Goal: Task Accomplishment & Management: Manage account settings

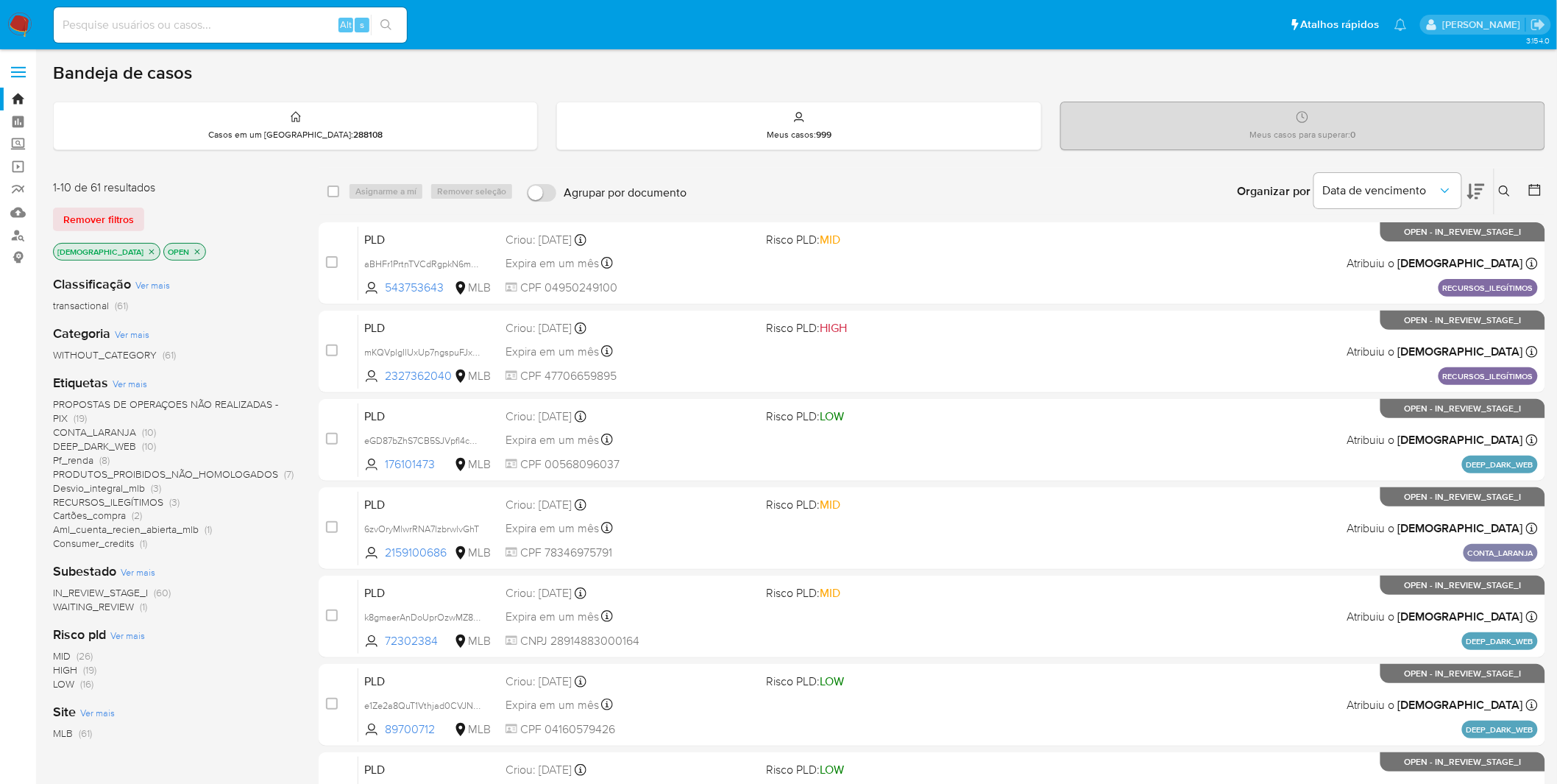
click at [109, 208] on span "WAITING_REVIEW" at bounding box center [94, 606] width 81 height 15
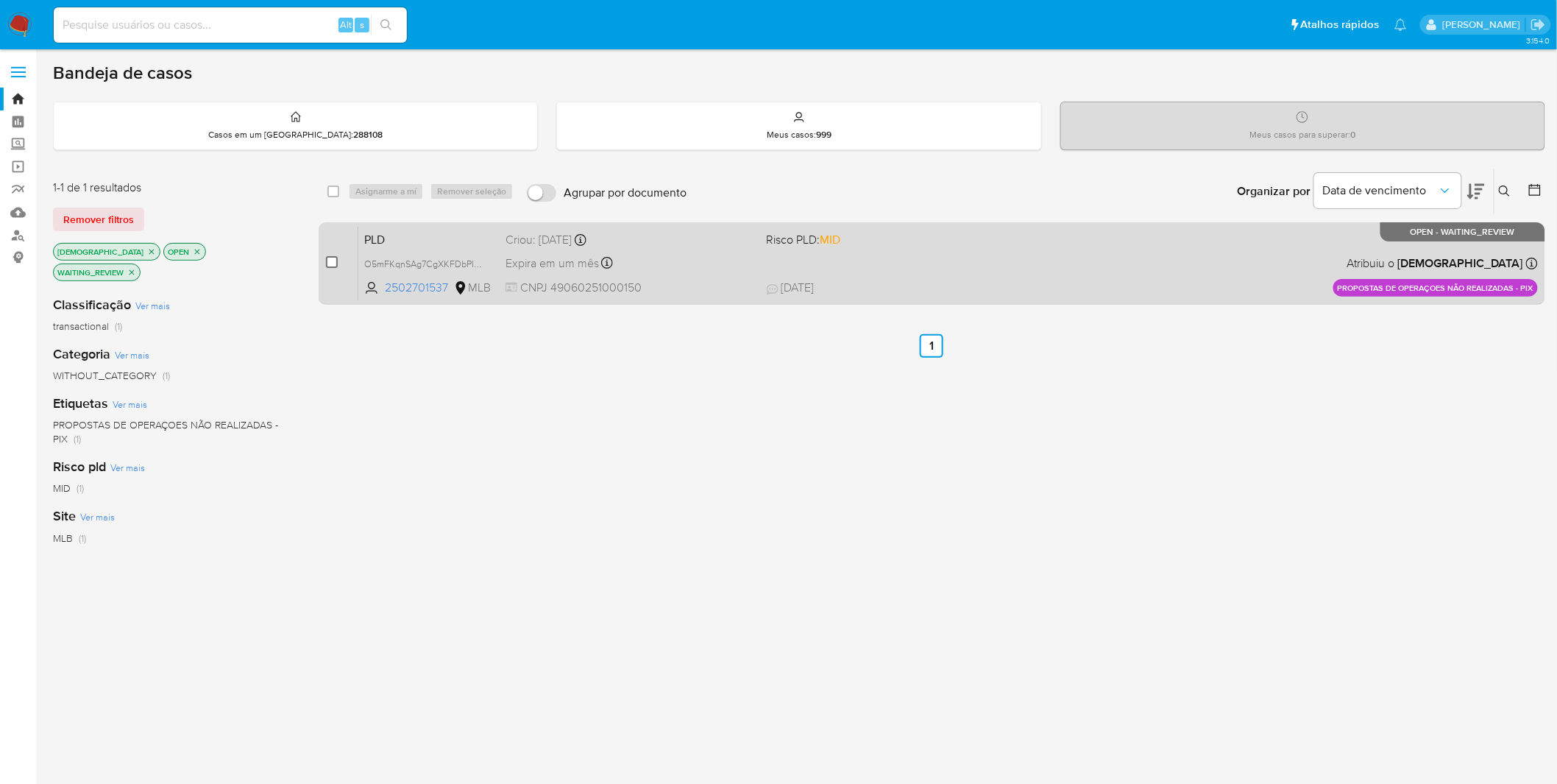
click at [329, 208] on input "checkbox" at bounding box center [331, 262] width 12 height 12
checkbox input "true"
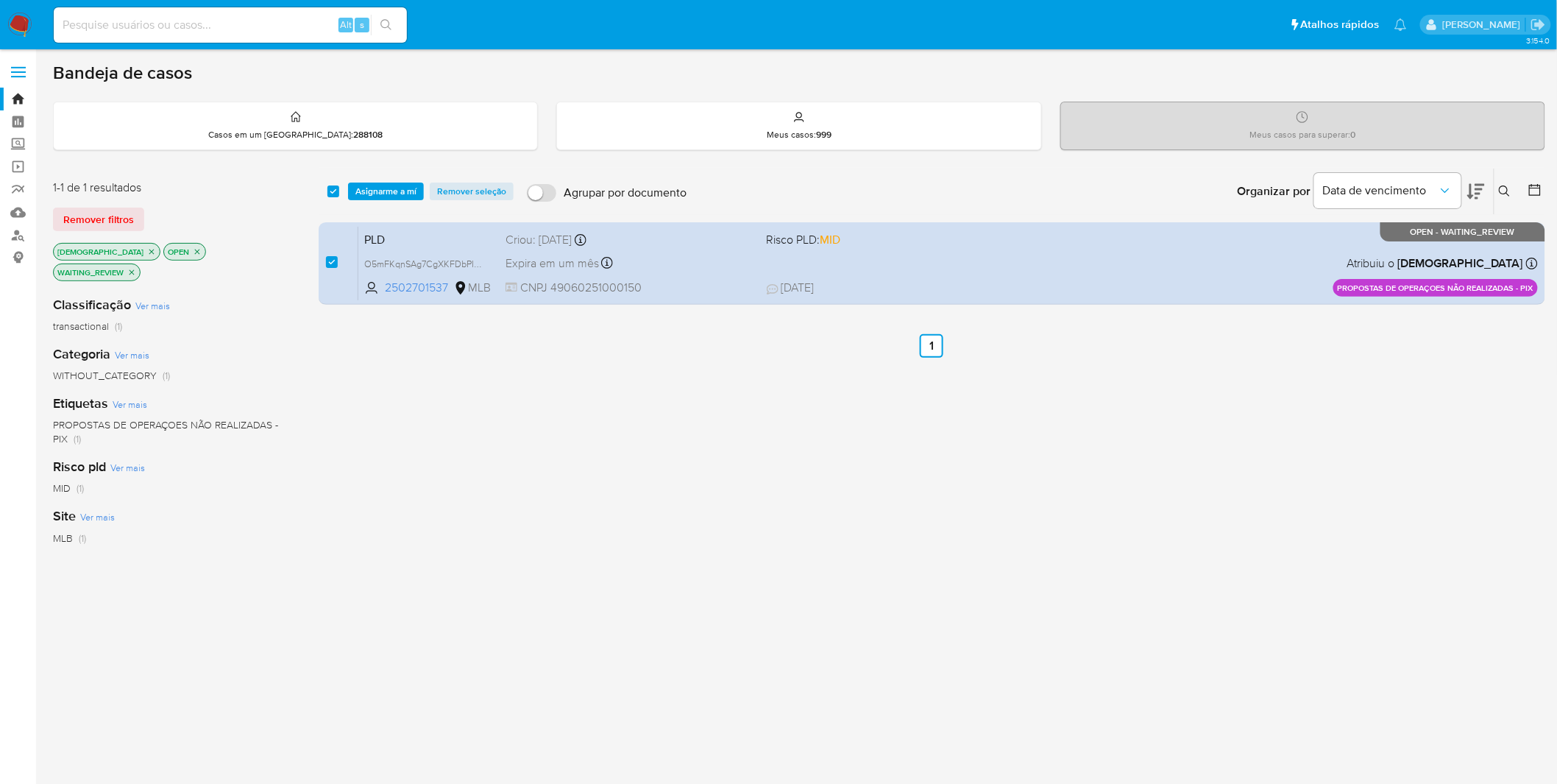
click at [378, 181] on div "select-all-cases-checkbox Asignarme a mí Remover seleção Agrupar por documento …" at bounding box center [932, 191] width 1227 height 46
click at [377, 184] on span "Asignarme a mí" at bounding box center [386, 192] width 61 height 15
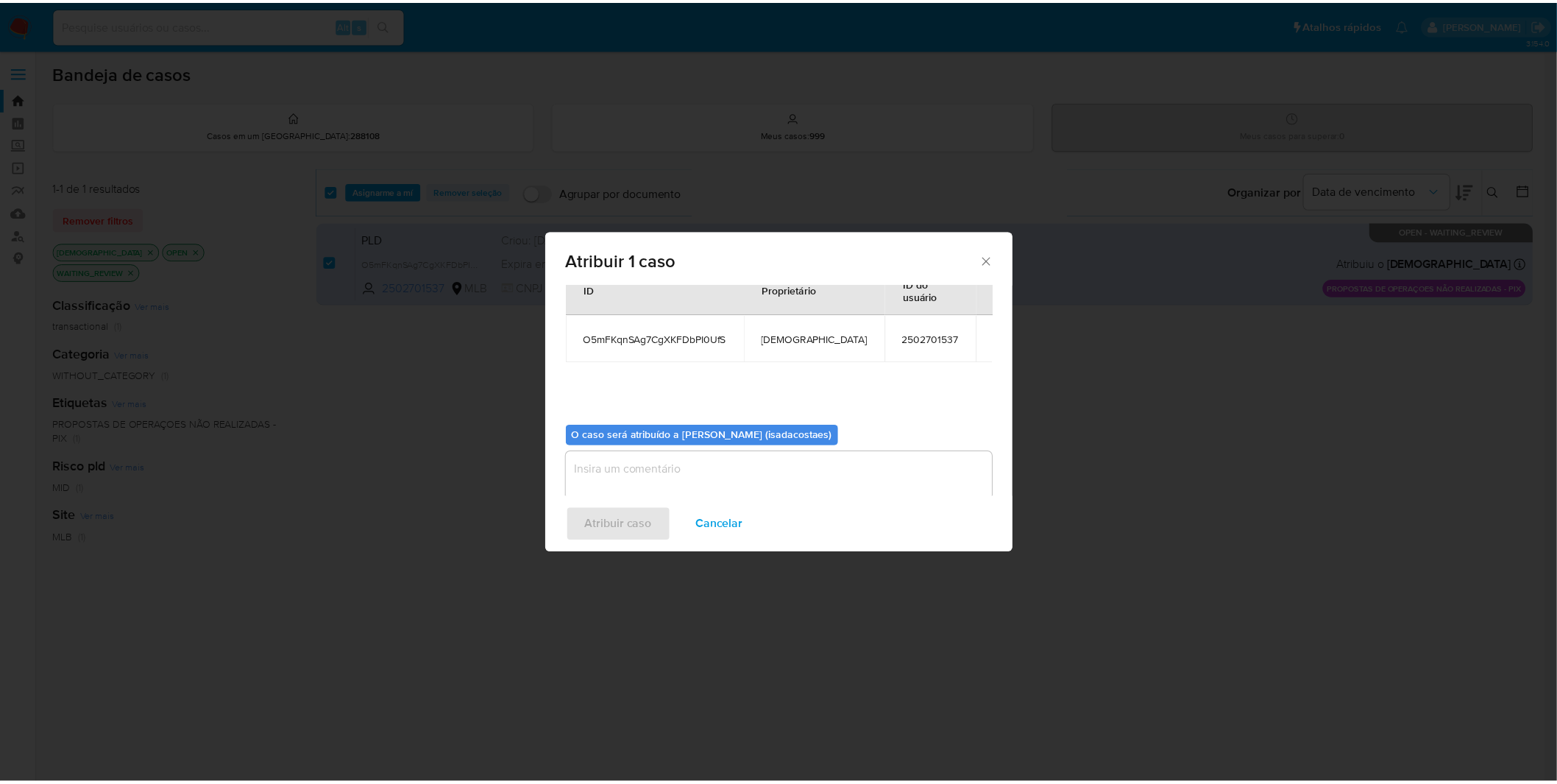
scroll to position [88, 0]
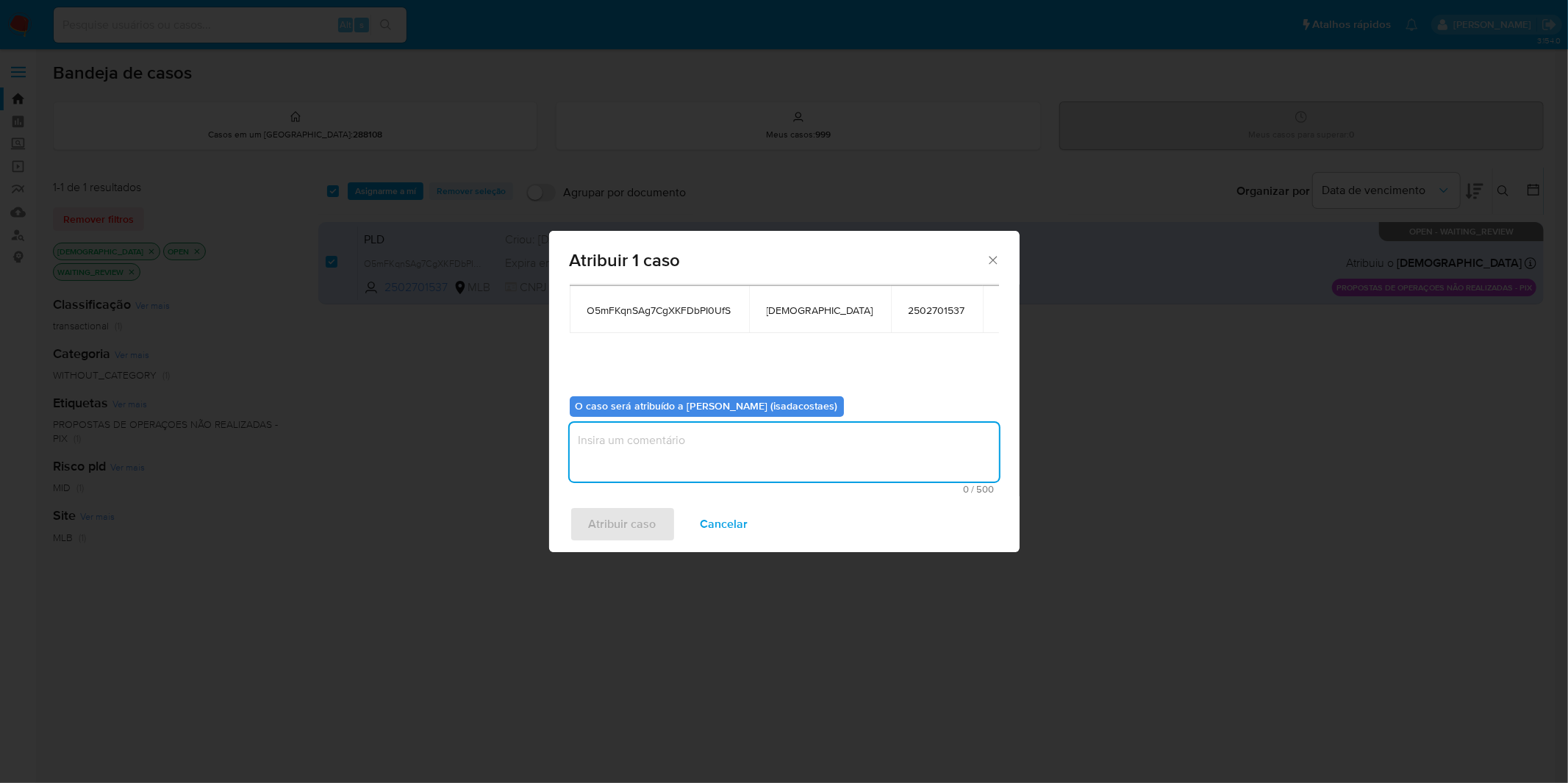
click at [604, 207] on textarea "assign-modal" at bounding box center [784, 451] width 429 height 59
type textarea "Resposta da comprovação de renda via chat"
click at [595, 207] on span "Atribuir caso" at bounding box center [622, 523] width 67 height 33
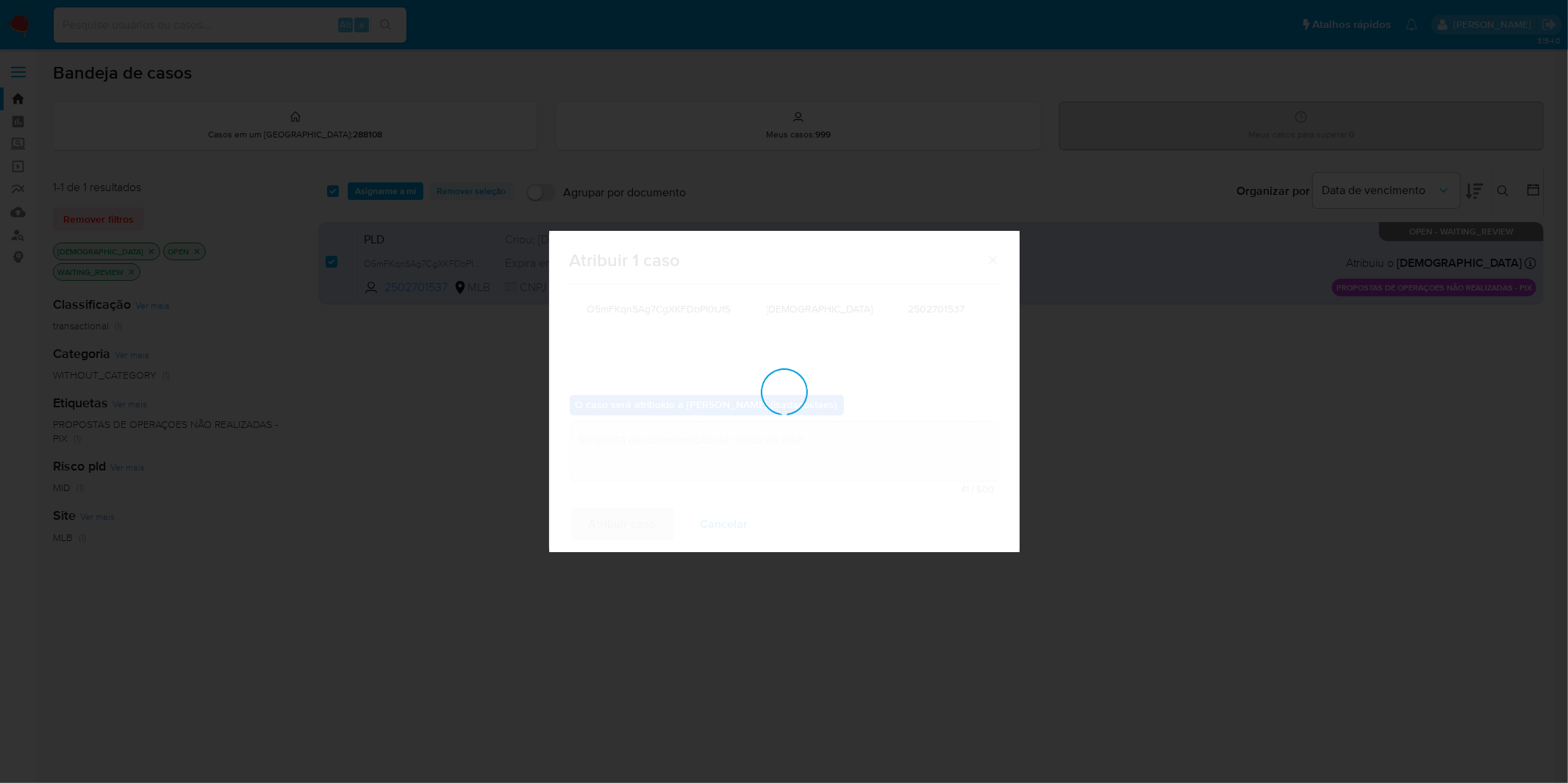
click at [595, 207] on div "assign-modal" at bounding box center [784, 392] width 470 height 321
checkbox input "false"
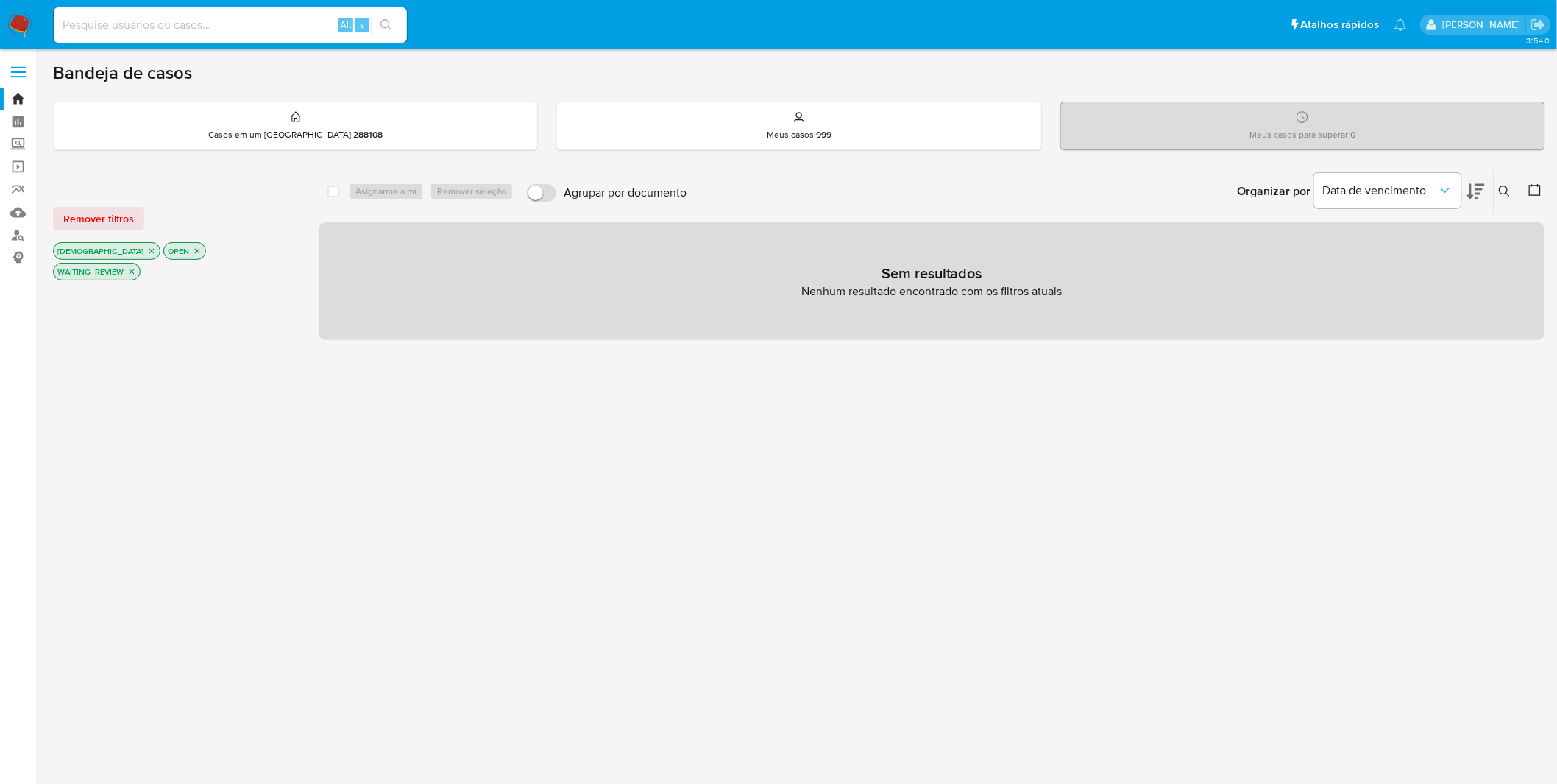
click at [23, 26] on img at bounding box center [20, 24] width 25 height 25
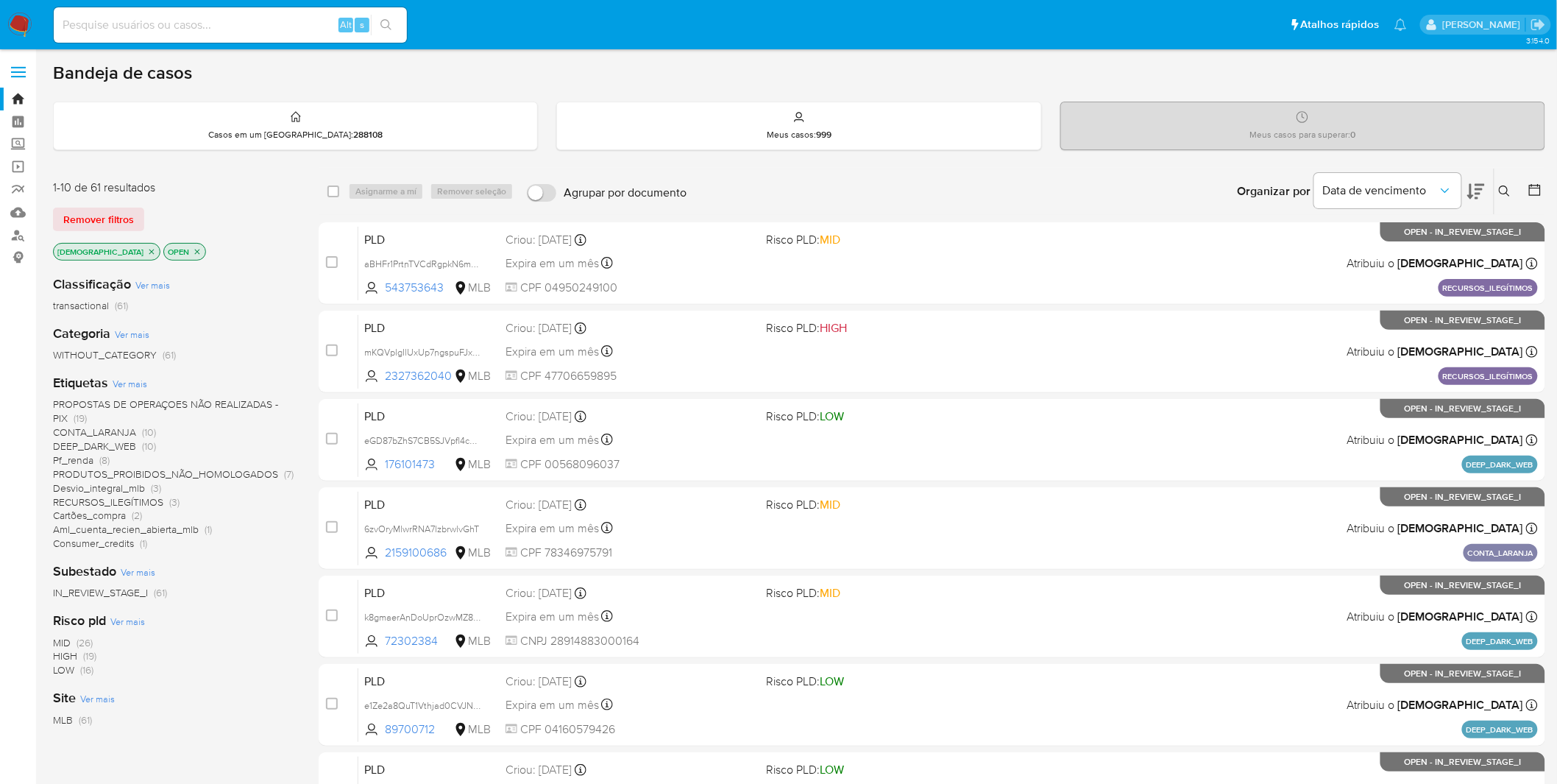
click at [254, 12] on div "Alt s" at bounding box center [230, 25] width 354 height 36
click at [229, 33] on input at bounding box center [230, 25] width 354 height 19
paste input "6KXwIUmbdzwLrOnRfCF6Spzm"
type input "6KXwIUmbdzwLrOnRfCF6Spzm"
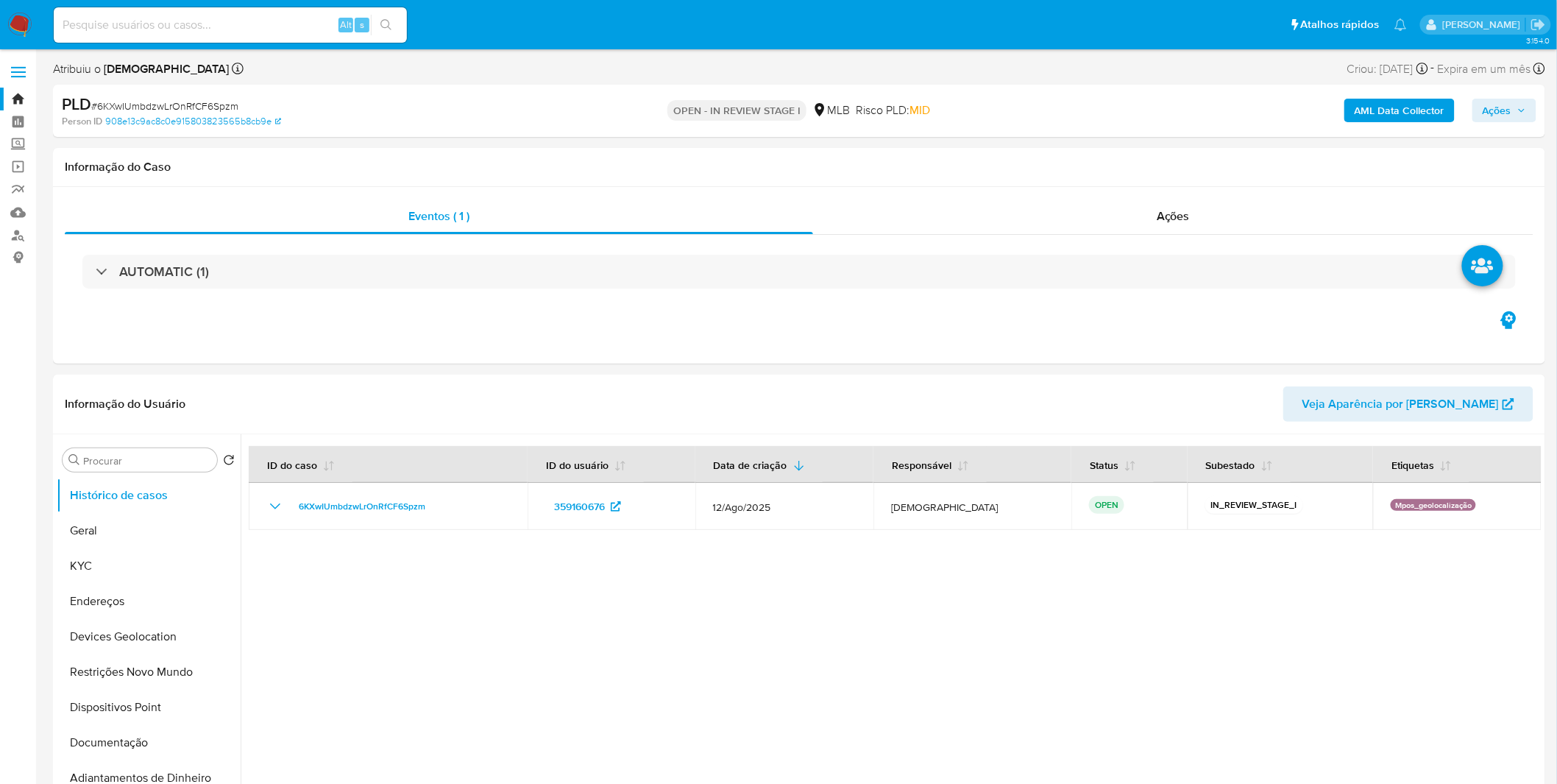
select select "10"
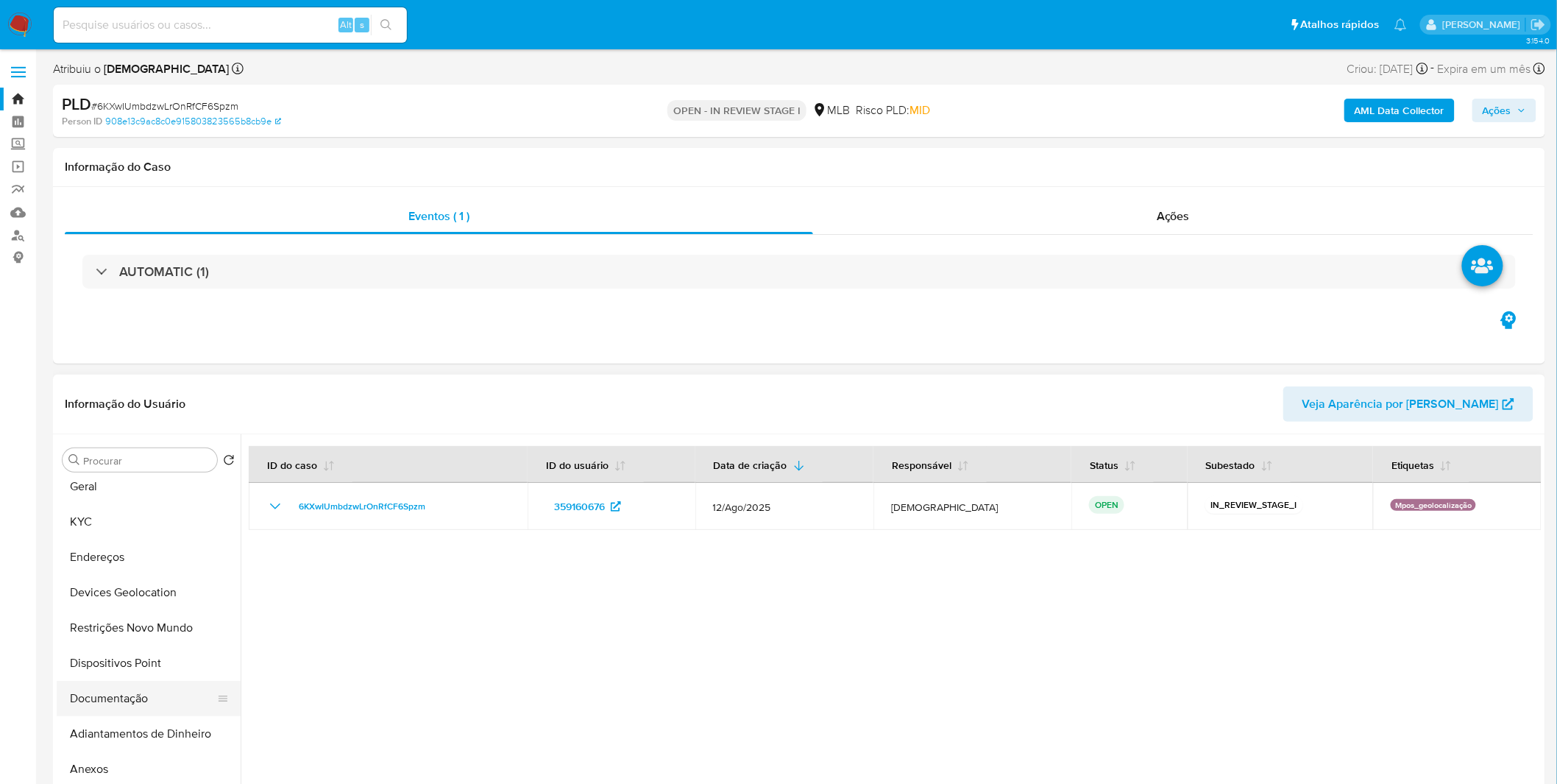
scroll to position [81, 0]
click at [152, 636] on button "Dispositivos Point" at bounding box center [143, 626] width 172 height 36
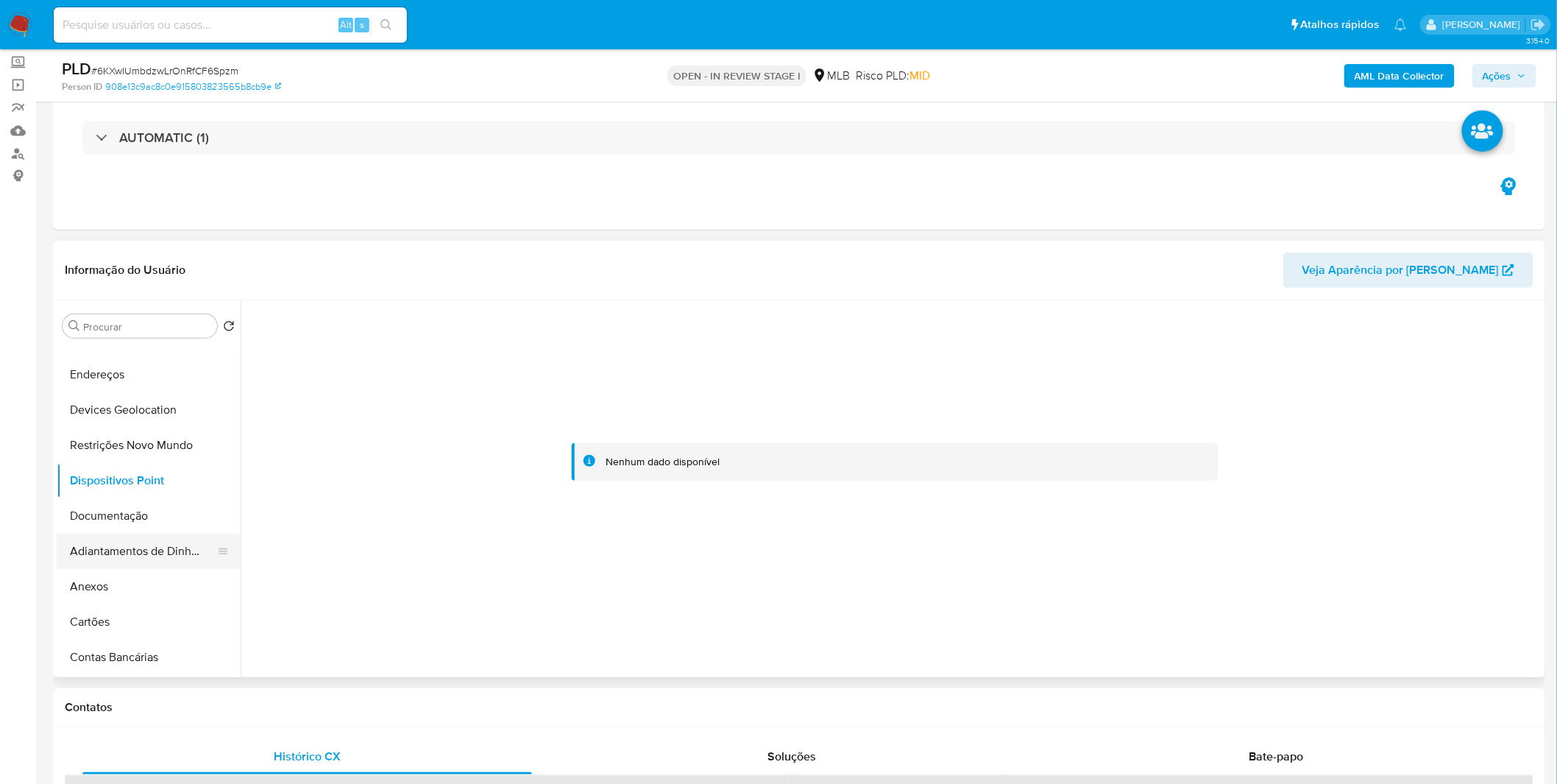
scroll to position [0, 0]
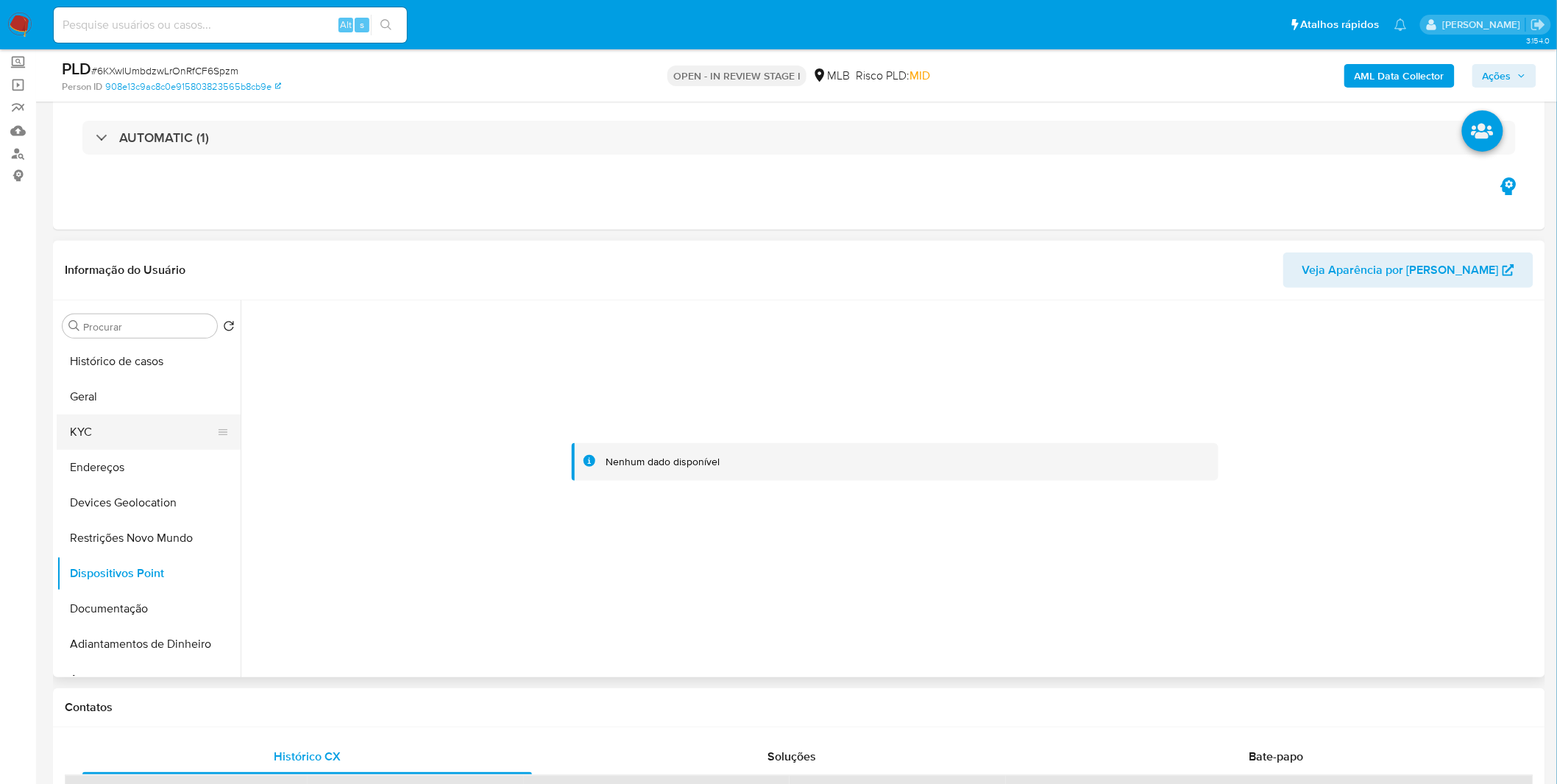
click at [148, 430] on button "KYC" at bounding box center [143, 432] width 172 height 36
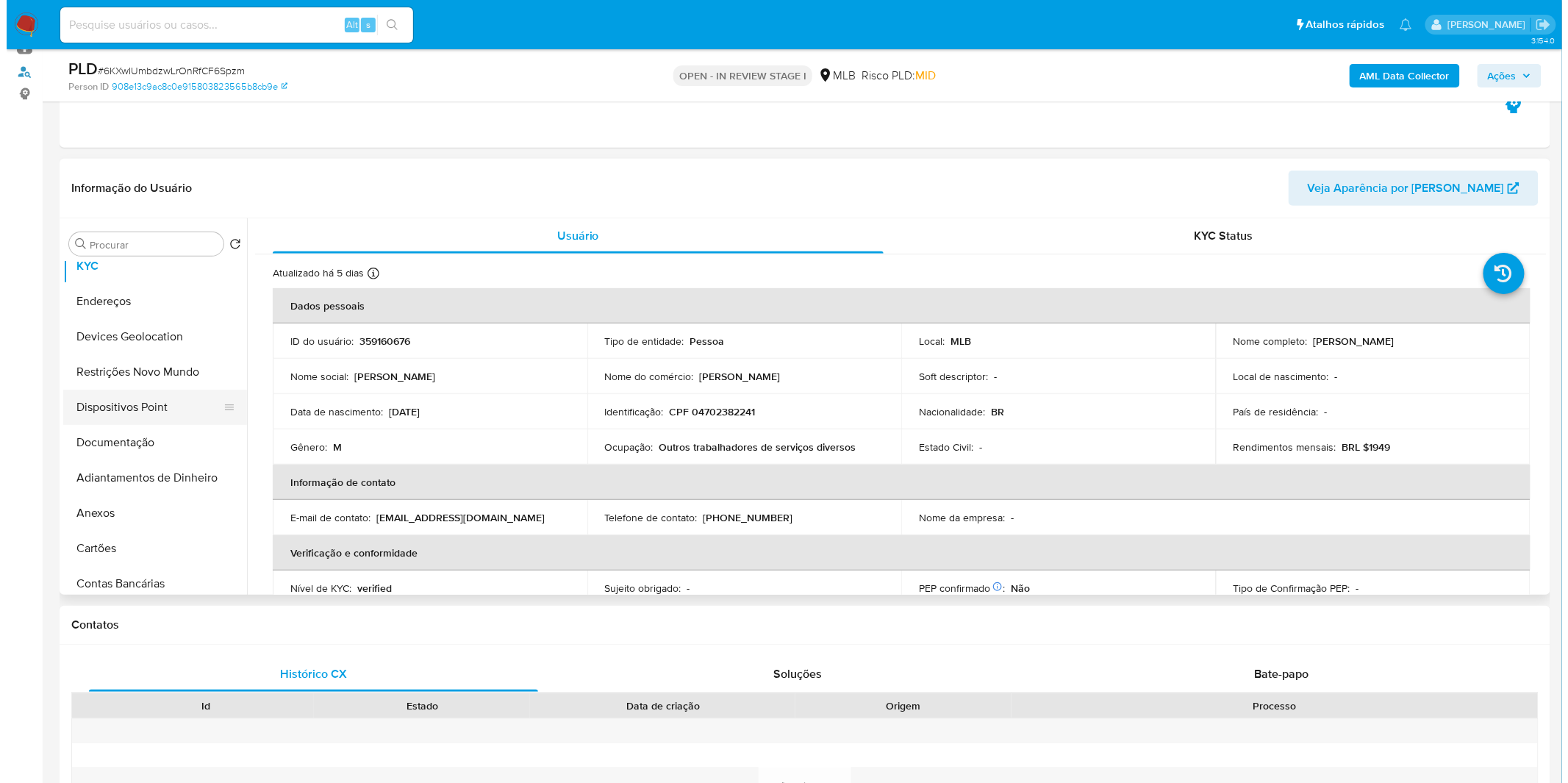
scroll to position [164, 0]
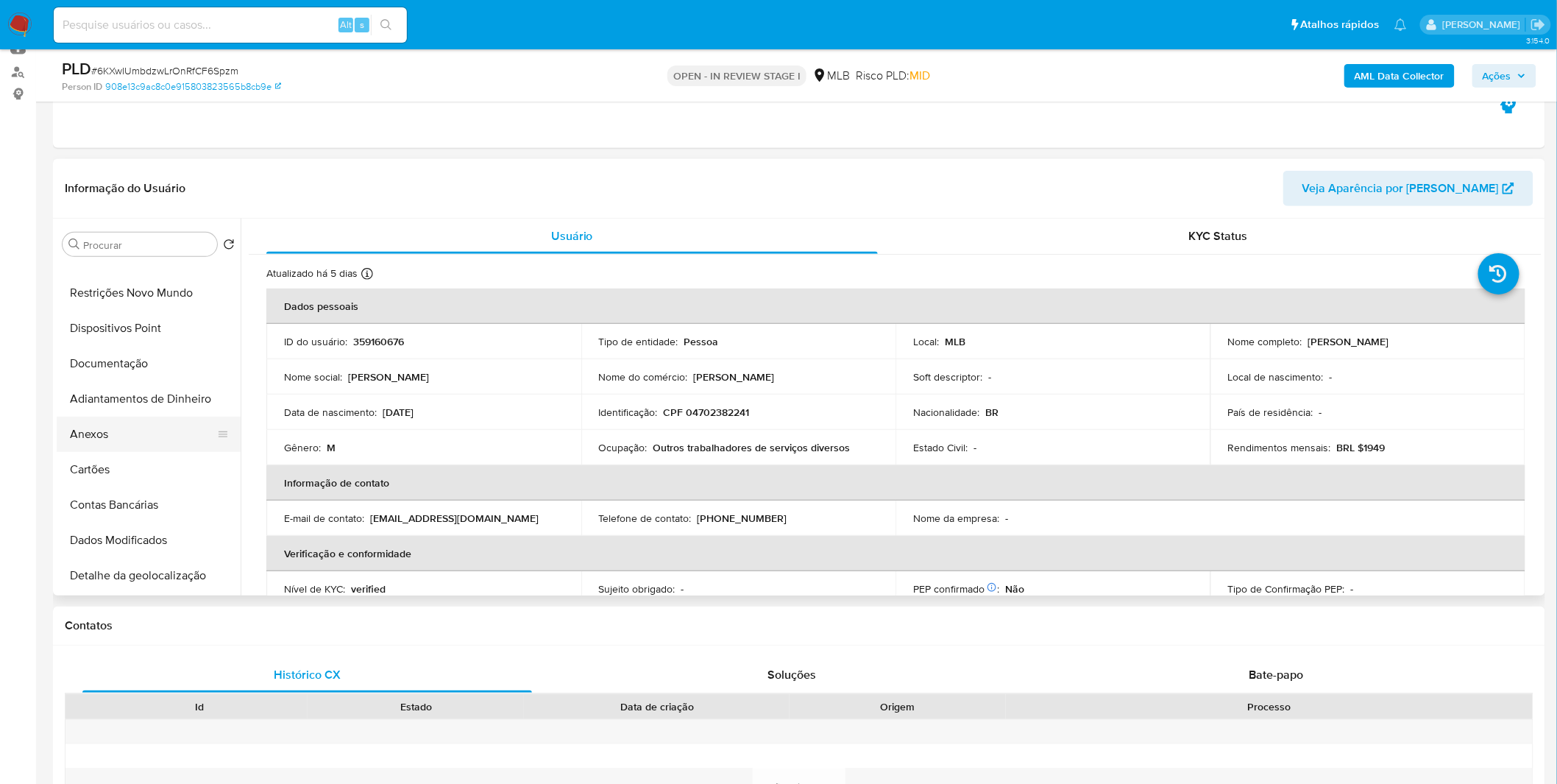
click at [156, 434] on button "Anexos" at bounding box center [143, 434] width 172 height 36
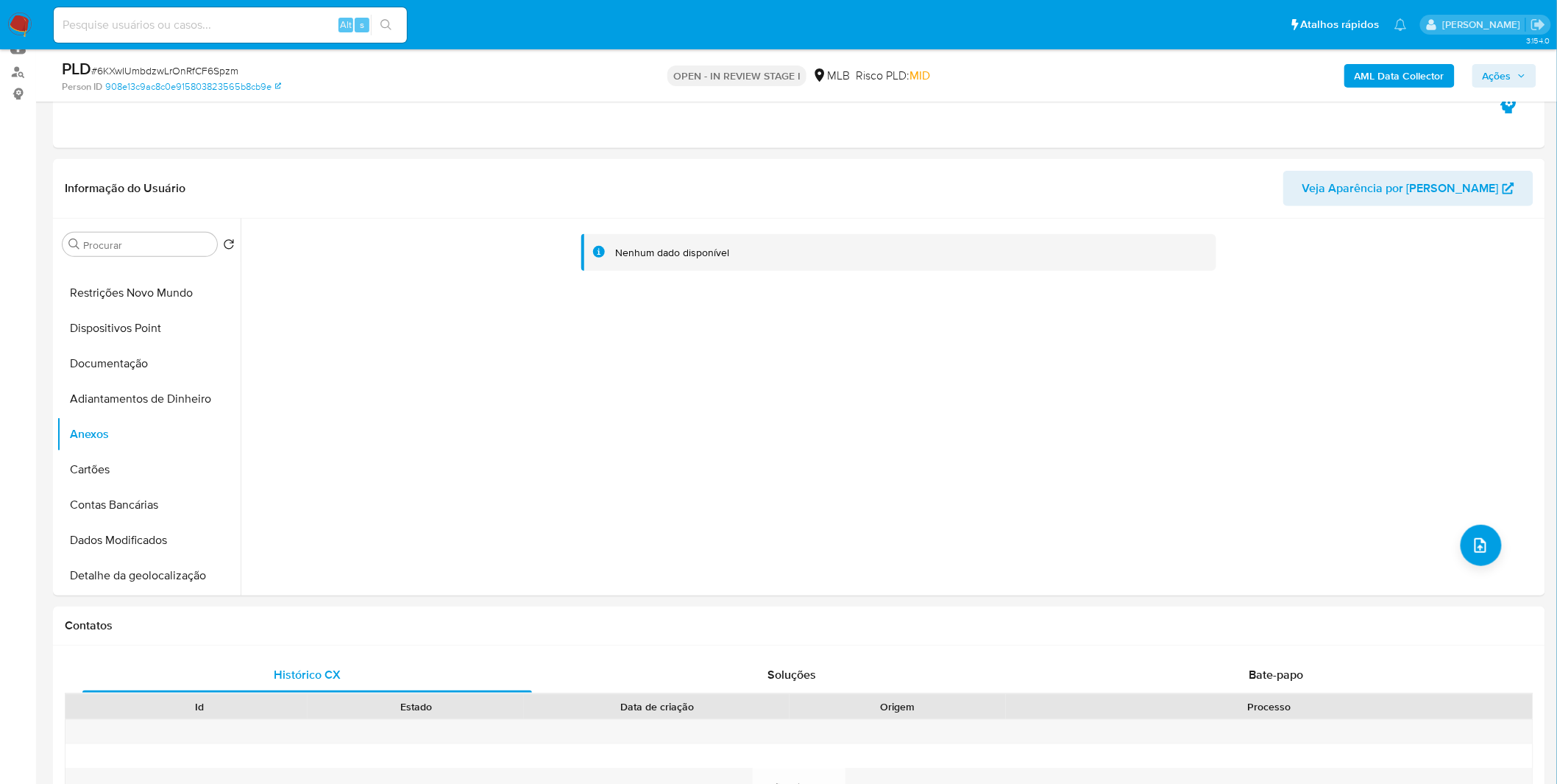
click at [1404, 78] on b "AML Data Collector" at bounding box center [1400, 75] width 90 height 23
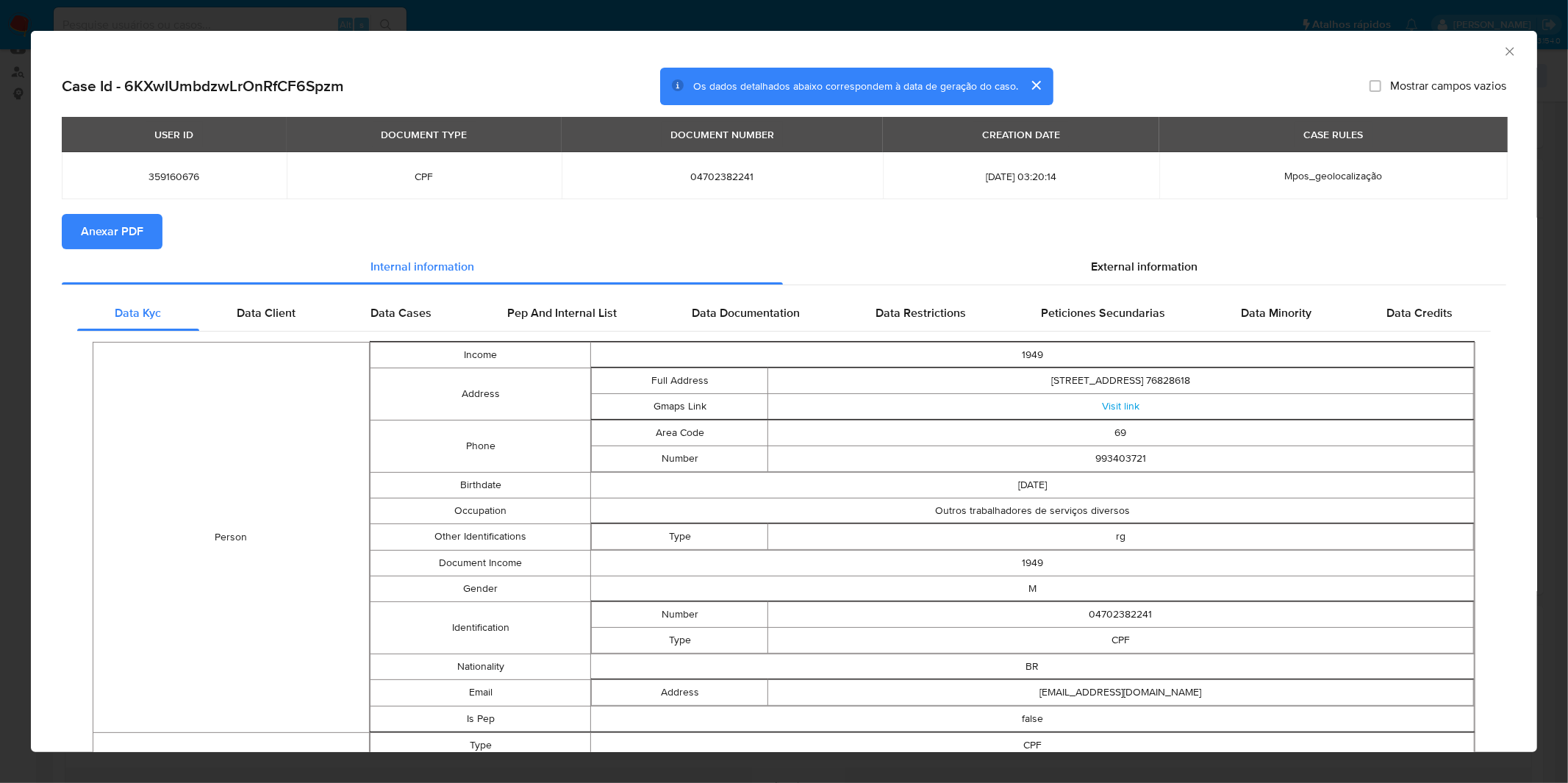
click at [99, 232] on span "Anexar PDF" at bounding box center [112, 231] width 63 height 33
click at [1503, 52] on icon "Fechar a janela" at bounding box center [1510, 51] width 15 height 15
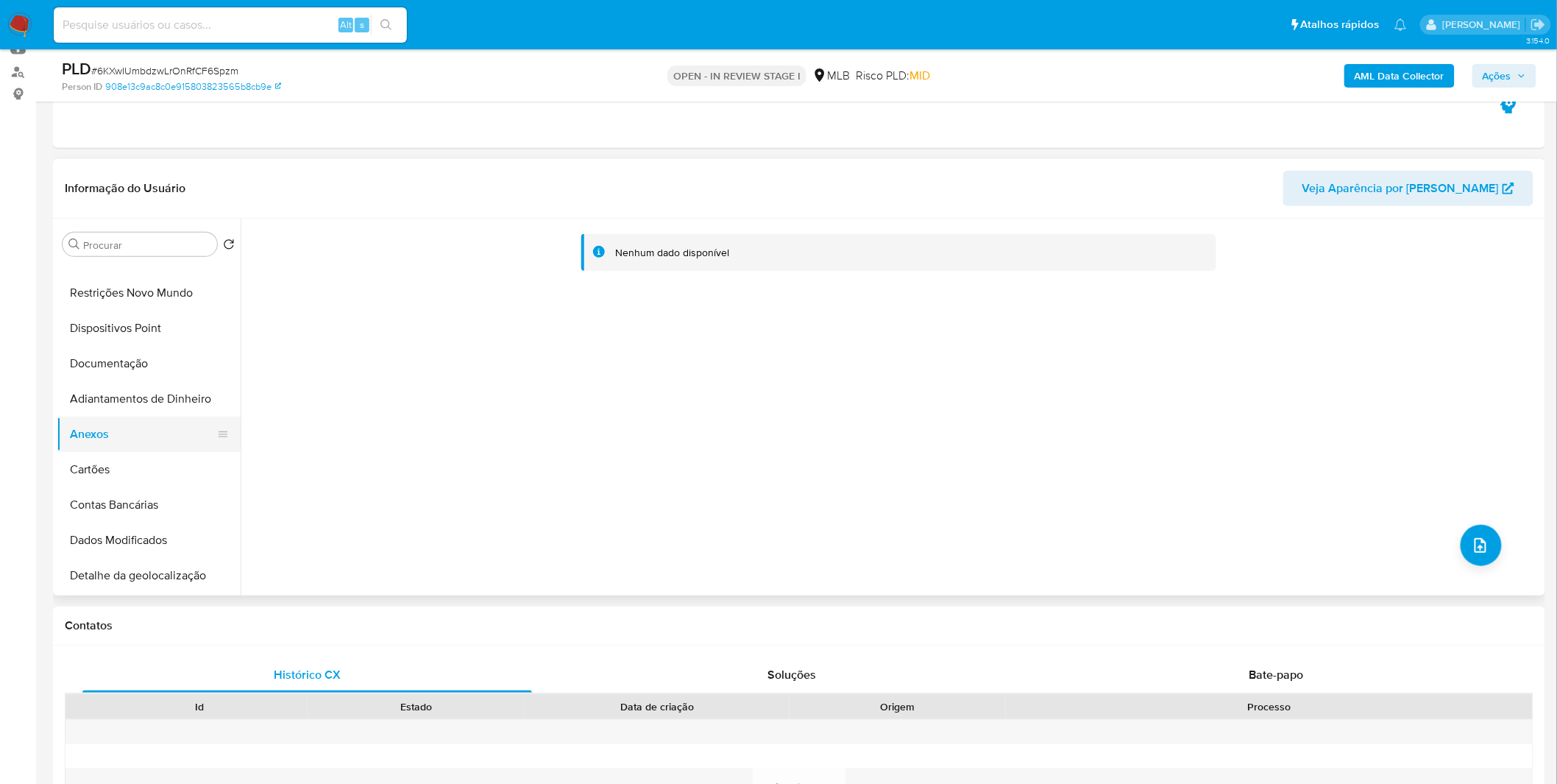
click at [149, 449] on button "Anexos" at bounding box center [143, 434] width 172 height 36
click at [148, 457] on button "Cartões" at bounding box center [143, 470] width 172 height 36
click at [147, 445] on button "Anexos" at bounding box center [143, 434] width 172 height 36
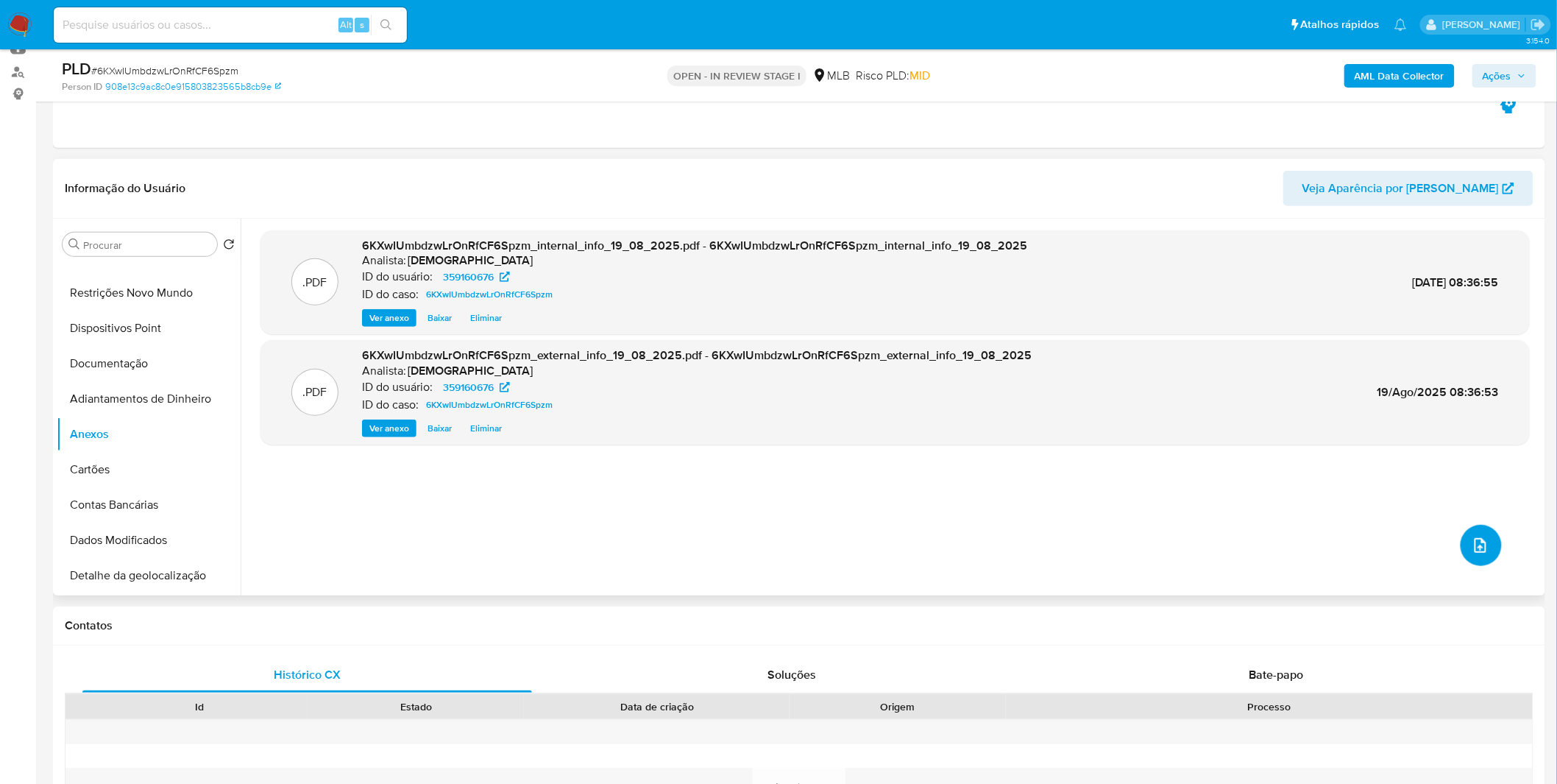
click at [1492, 531] on button "upload-file" at bounding box center [1481, 545] width 41 height 41
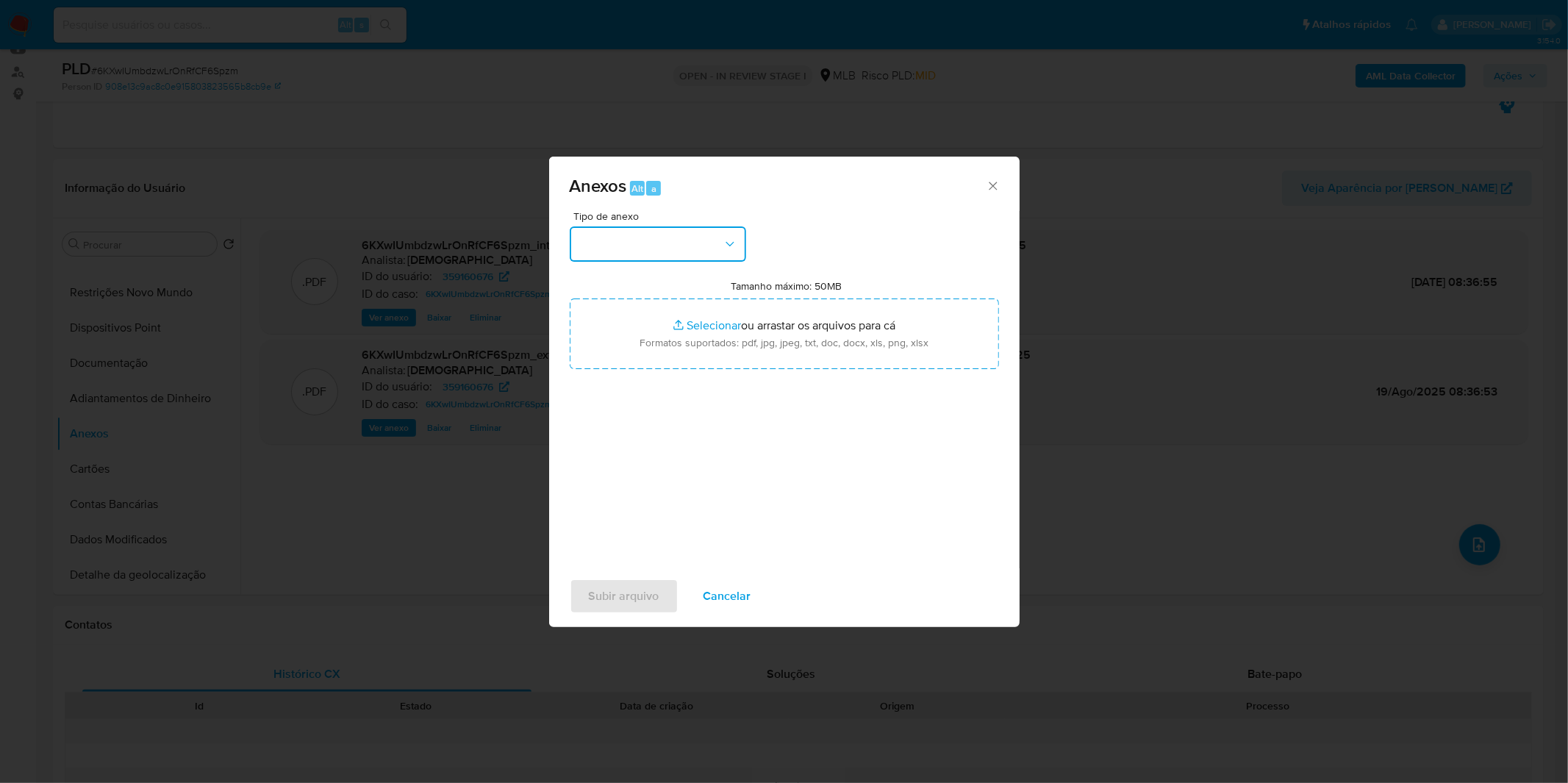
click at [614, 253] on button "button" at bounding box center [658, 244] width 177 height 36
click at [624, 375] on span "OUTROS" at bounding box center [601, 367] width 47 height 15
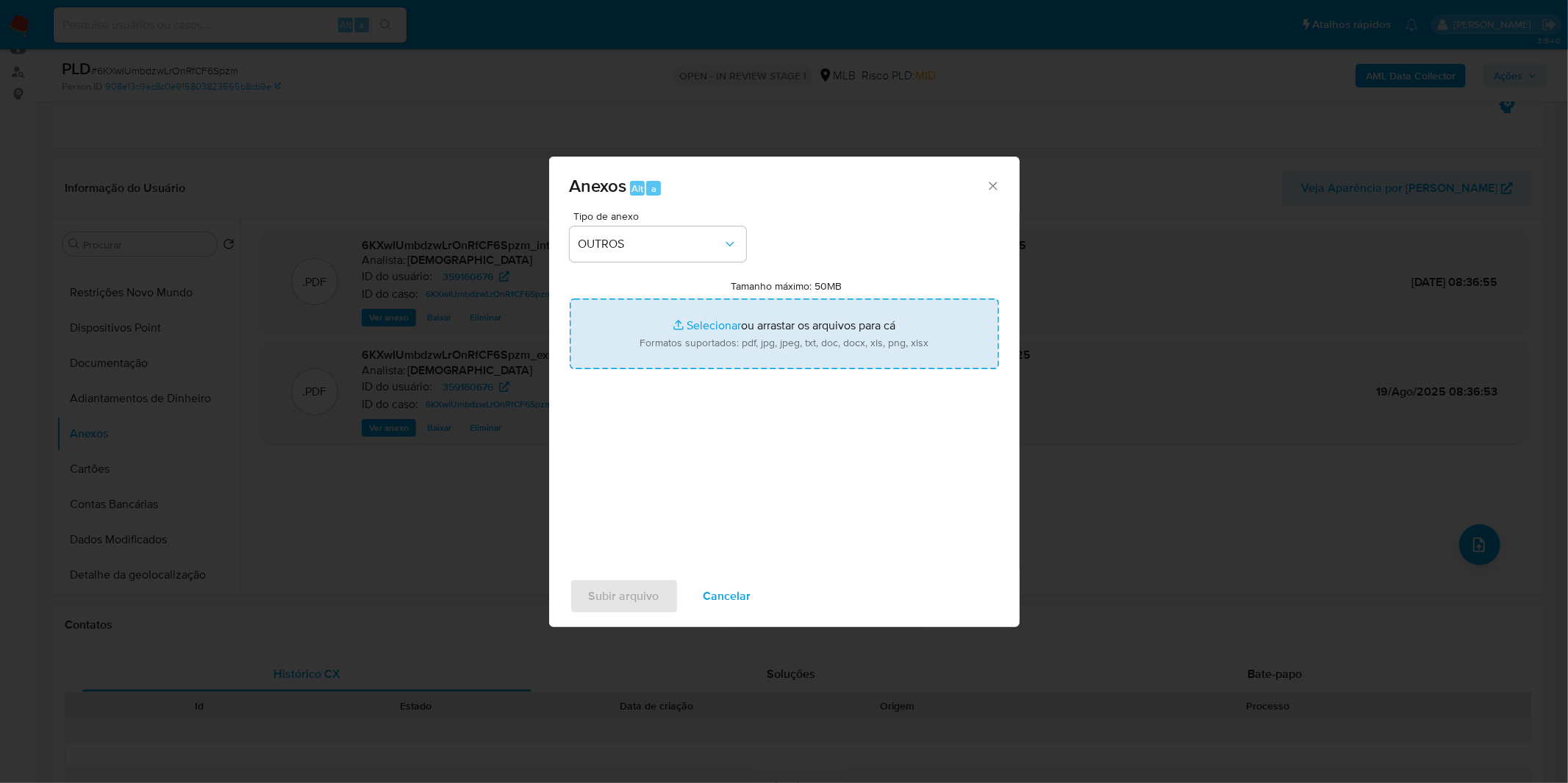
click at [634, 343] on input "Tamanho máximo: 50MB Selecionar arquivos" at bounding box center [784, 334] width 429 height 71
type input "C:\fakepath\Mulan 359160676_2025_08_18_14_22_21.xlsx"
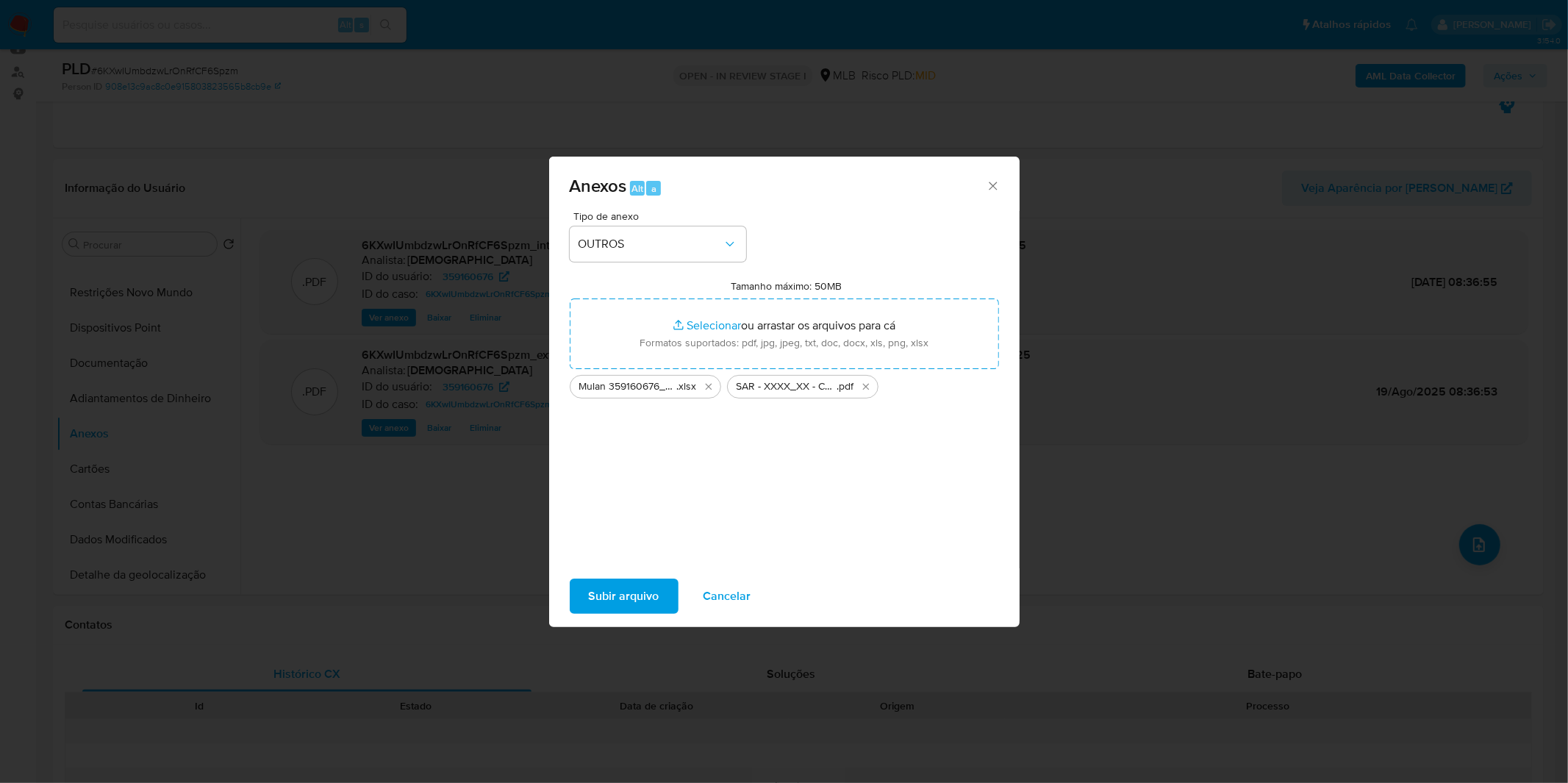
click at [592, 601] on span "Subir arquivo" at bounding box center [624, 596] width 71 height 33
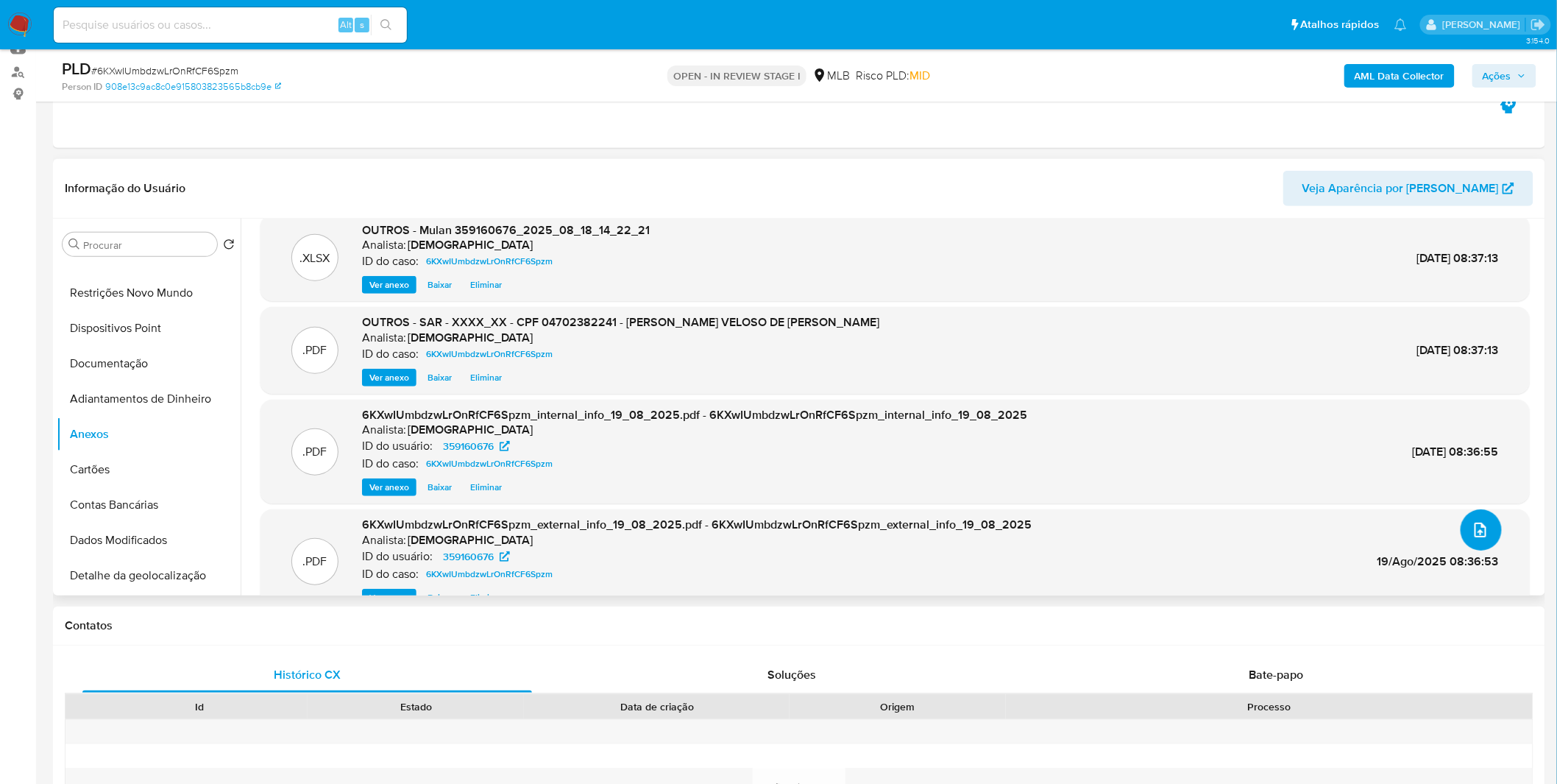
scroll to position [0, 0]
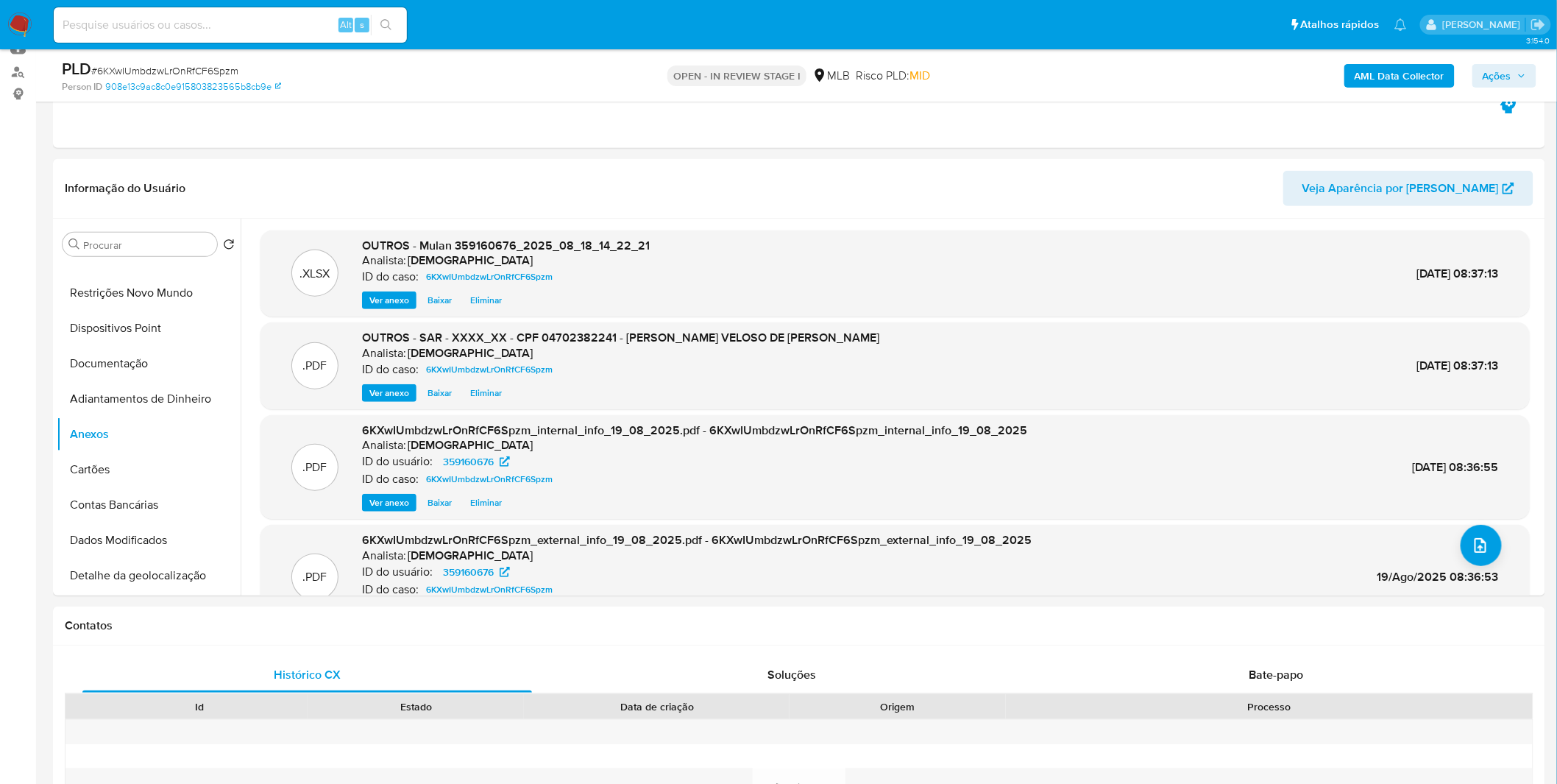
click at [1494, 68] on span "Ações" at bounding box center [1497, 75] width 29 height 23
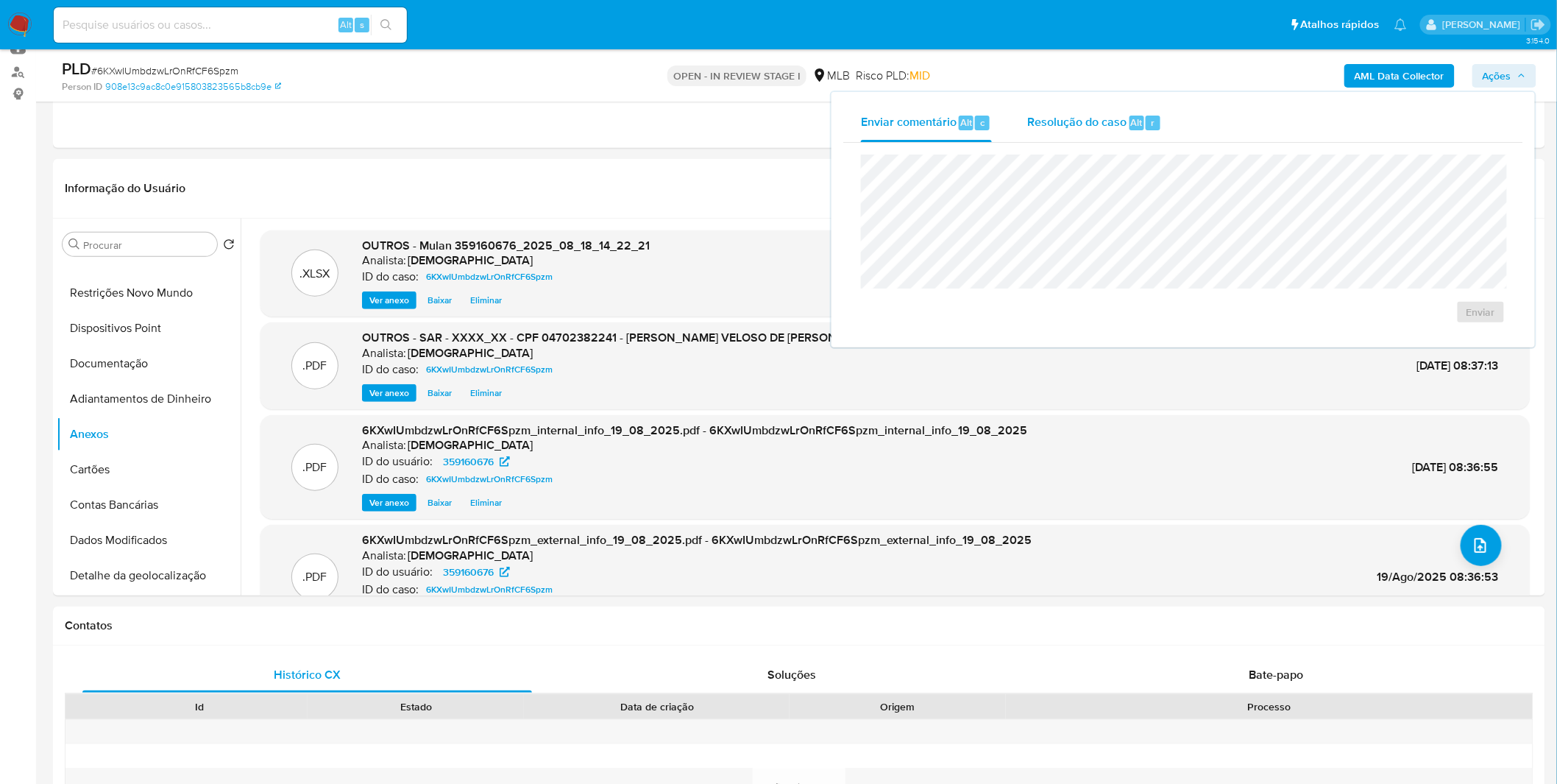
click at [1106, 127] on span "Resolução do caso" at bounding box center [1077, 122] width 99 height 17
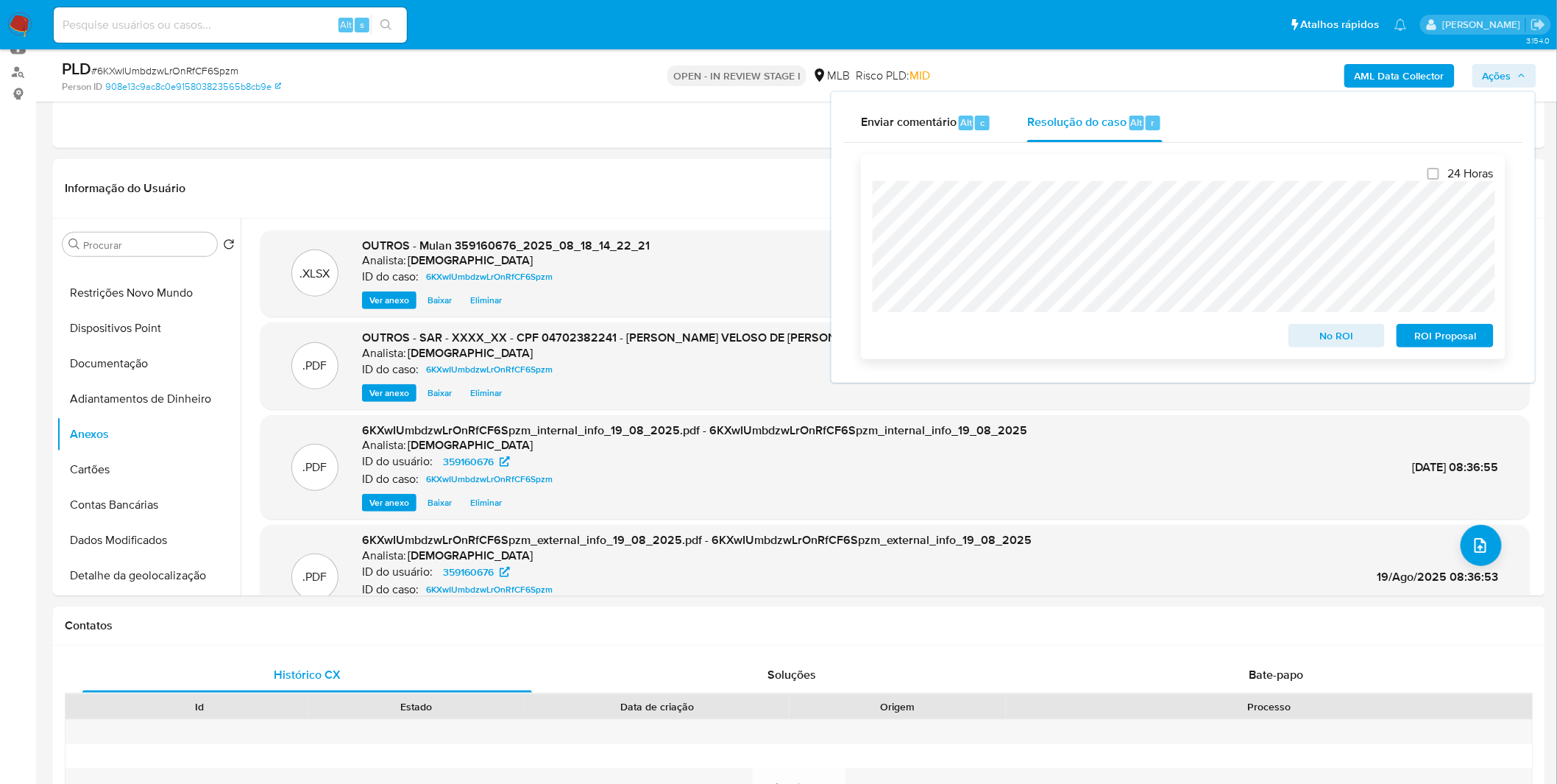
click at [1462, 343] on span "ROI Proposal" at bounding box center [1446, 336] width 77 height 21
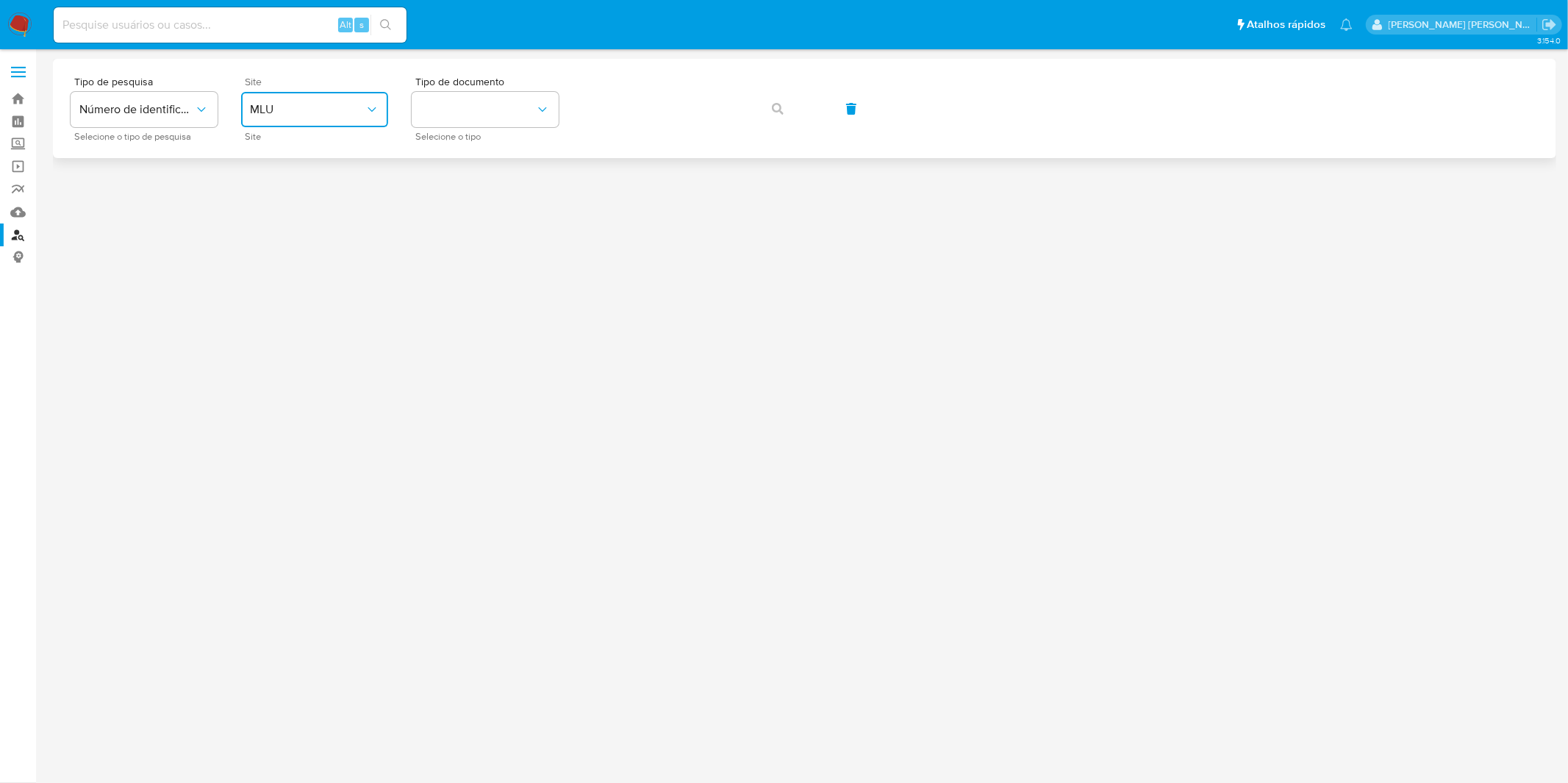
click at [302, 115] on span "MLU" at bounding box center [306, 109] width 115 height 15
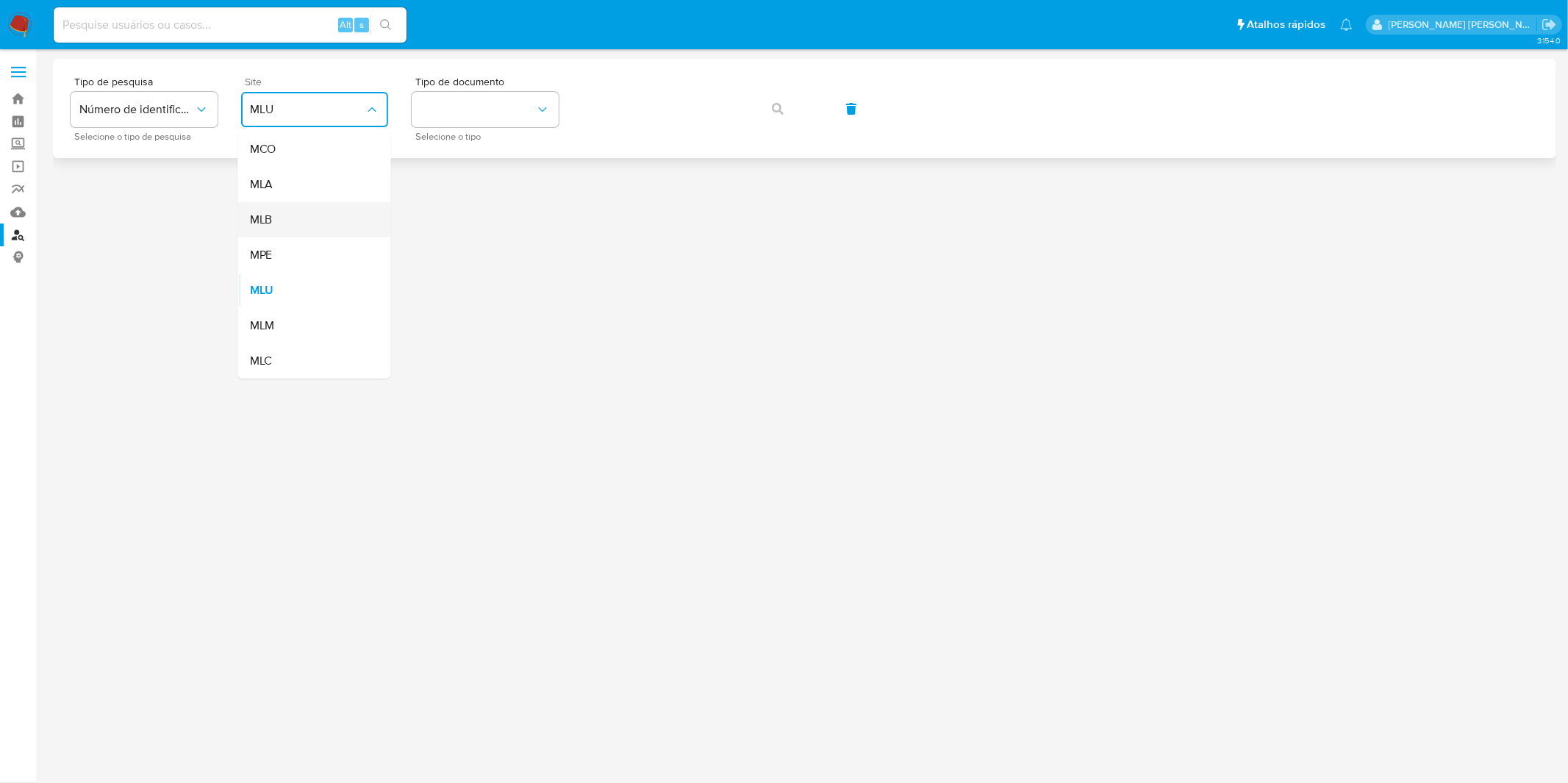
click at [326, 206] on div "MLB" at bounding box center [309, 220] width 121 height 36
click at [326, 206] on div at bounding box center [805, 416] width 1503 height 714
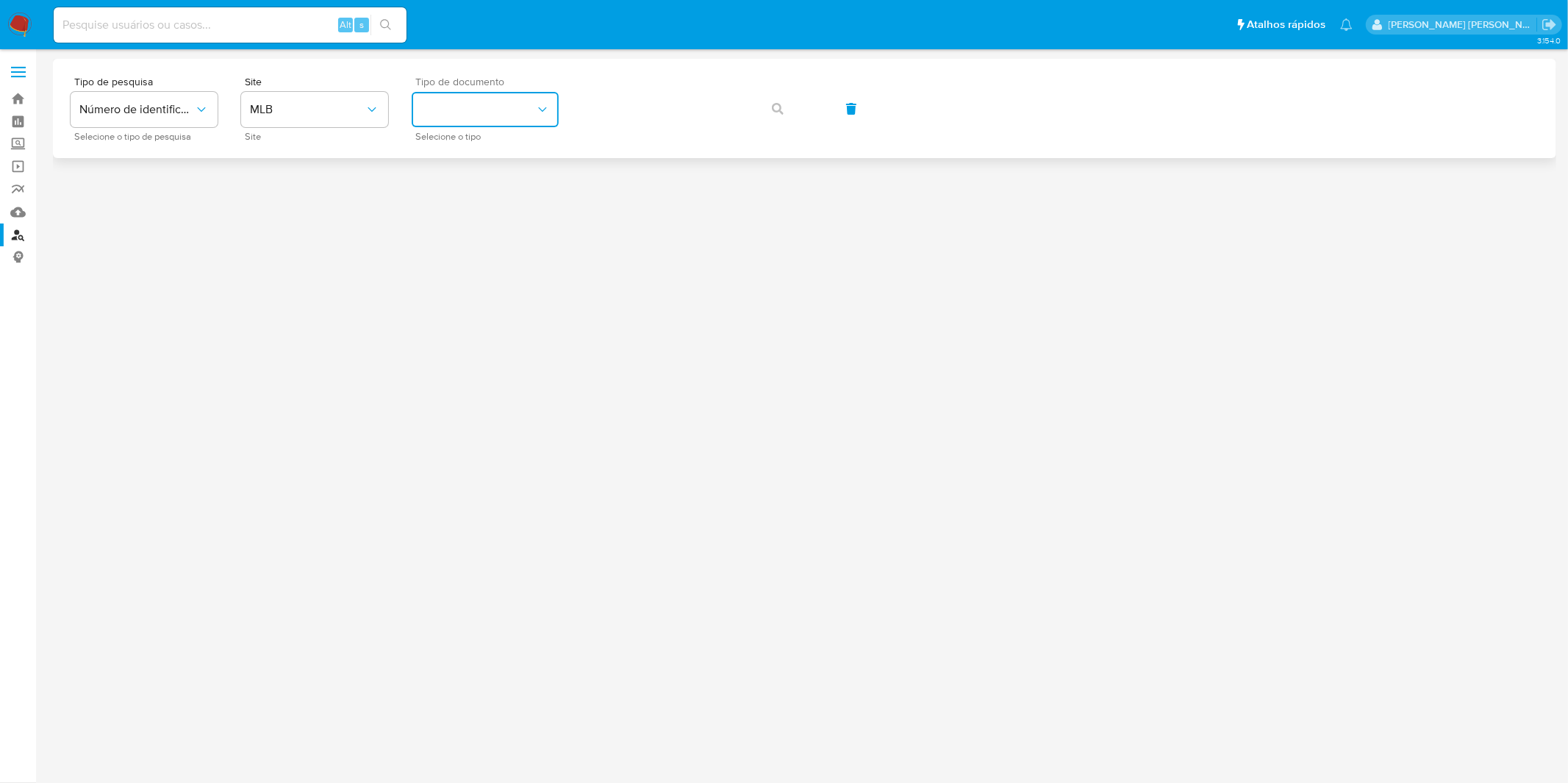
click at [461, 107] on button "identificationType" at bounding box center [484, 109] width 147 height 36
click at [463, 196] on div "CPF CPF" at bounding box center [480, 206] width 121 height 50
click at [763, 108] on button "button" at bounding box center [777, 109] width 50 height 36
click at [763, 108] on div "Tipo de pesquisa Número de identificação Selecione o tipo de pesquisa Site MLB …" at bounding box center [805, 108] width 1468 height 64
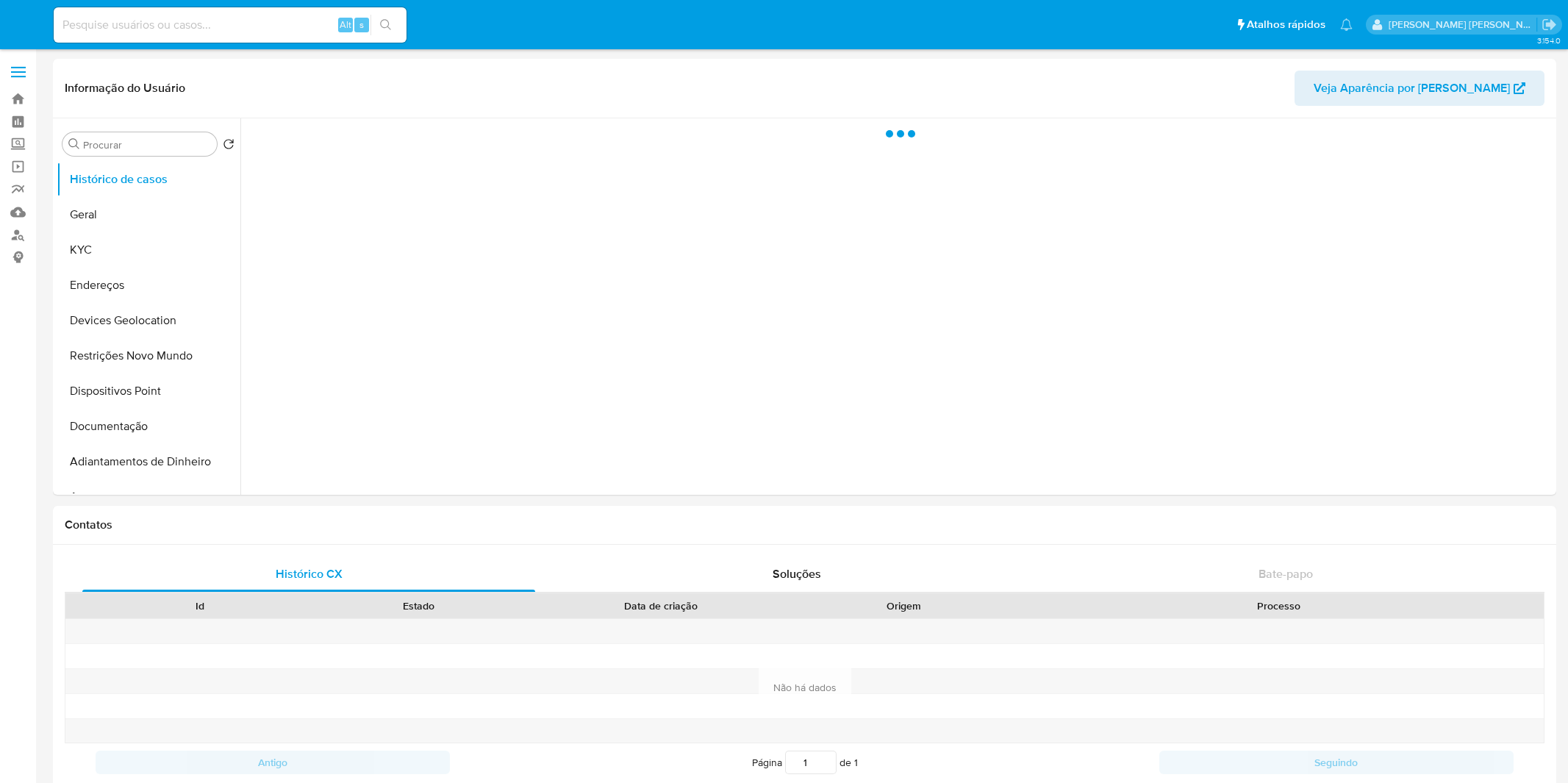
select select "10"
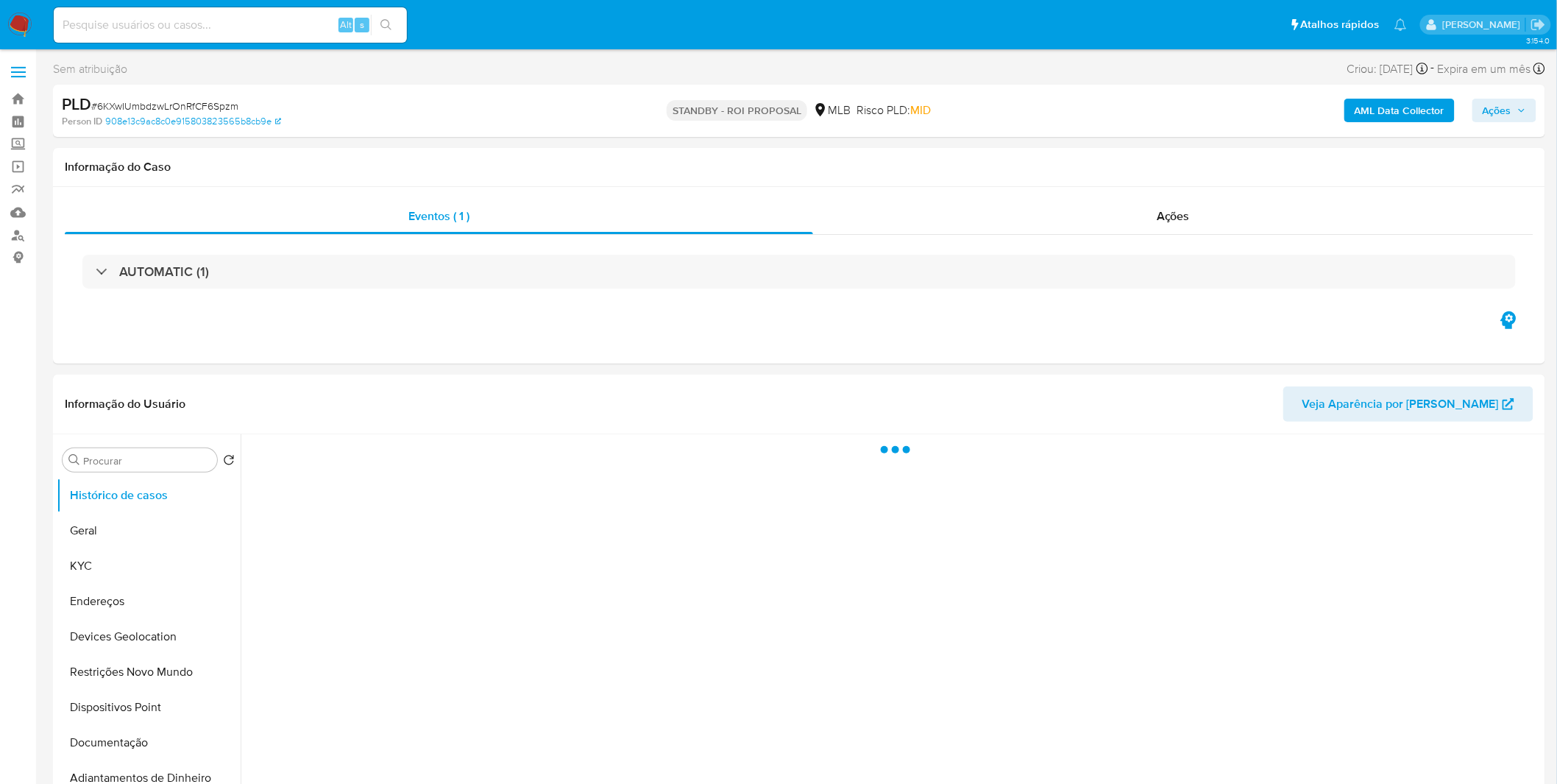
select select "10"
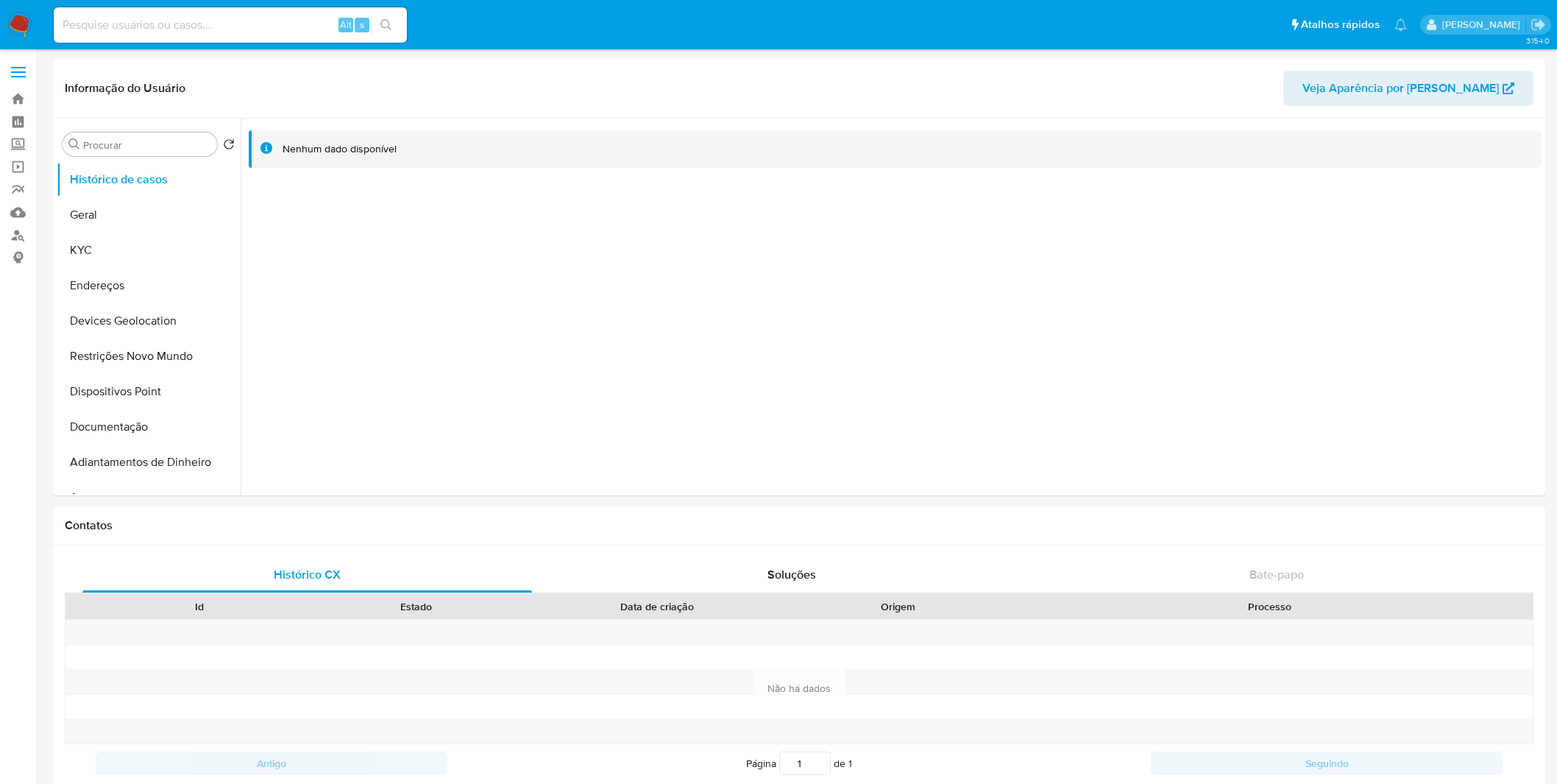
select select "10"
click at [112, 277] on button "Endereços" at bounding box center [143, 285] width 172 height 36
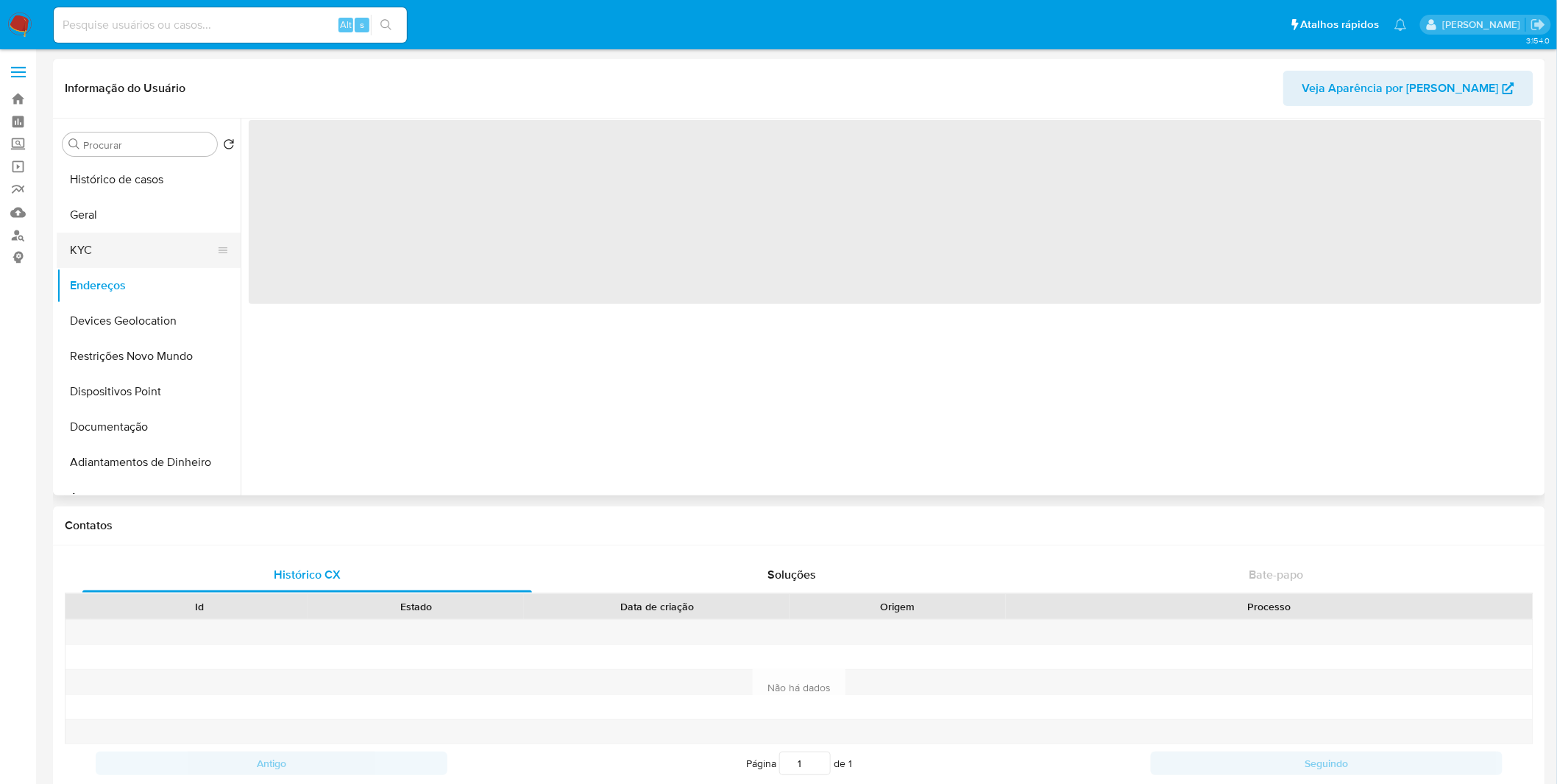
click at [109, 260] on button "KYC" at bounding box center [143, 251] width 172 height 36
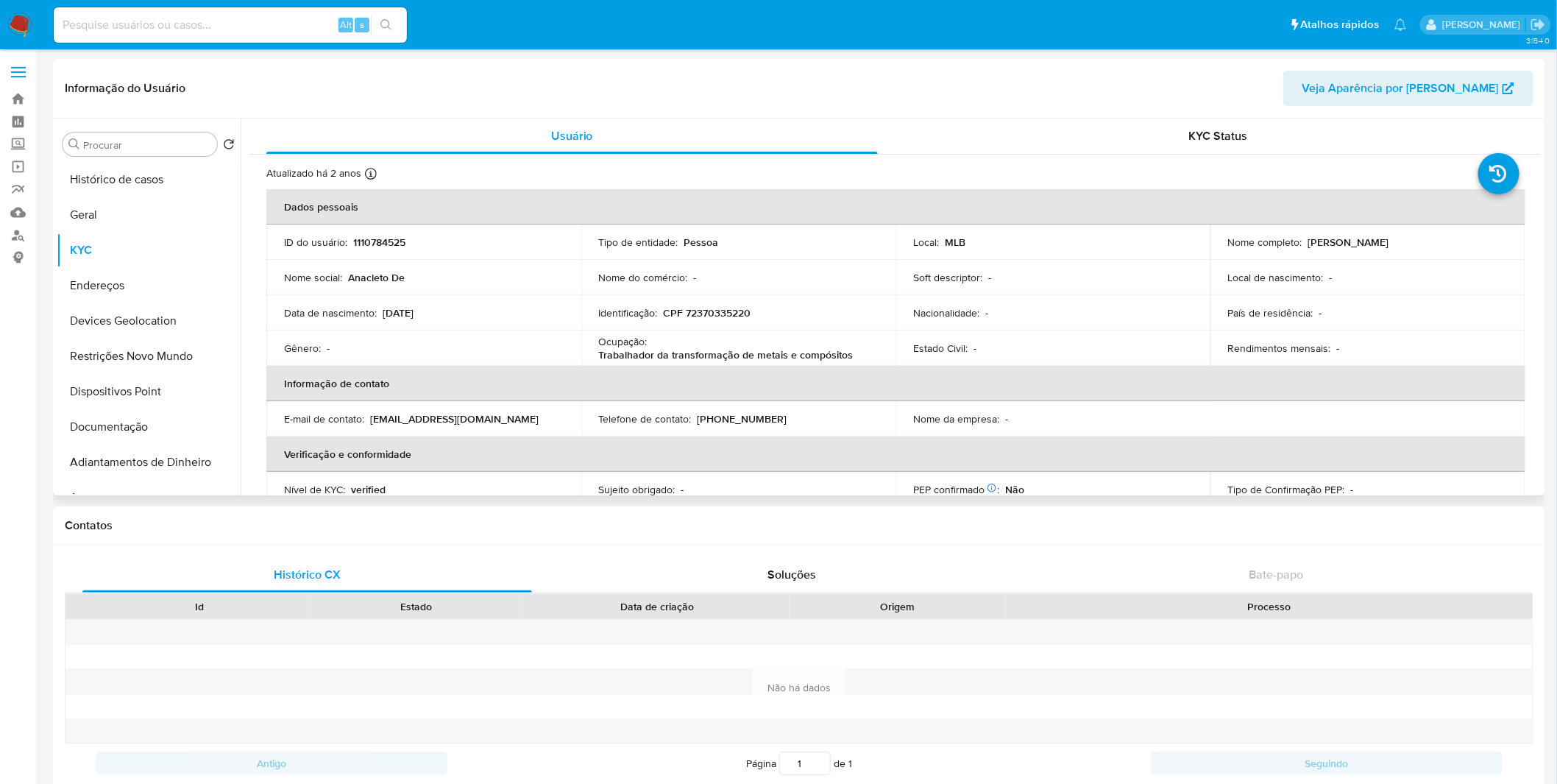
click at [508, 484] on div "Nível de KYC : verified" at bounding box center [424, 489] width 280 height 13
